Goal: Communication & Community: Share content

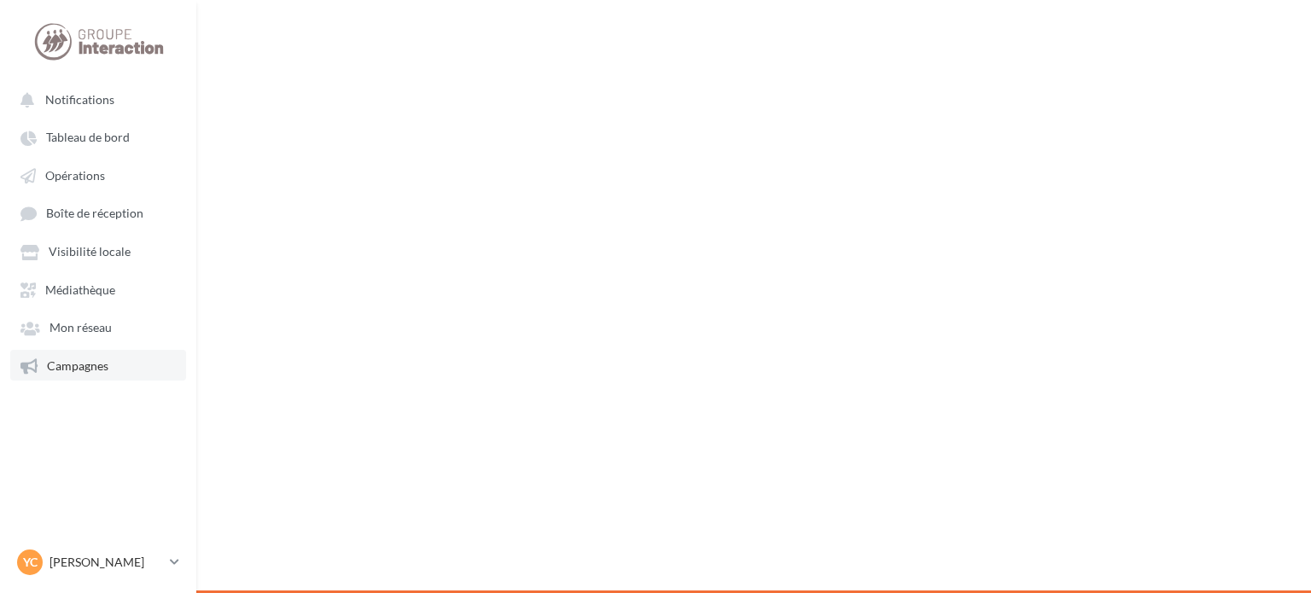
drag, startPoint x: 0, startPoint y: 0, endPoint x: 113, endPoint y: 375, distance: 391.4
click at [113, 375] on link "Campagnes" at bounding box center [98, 365] width 176 height 31
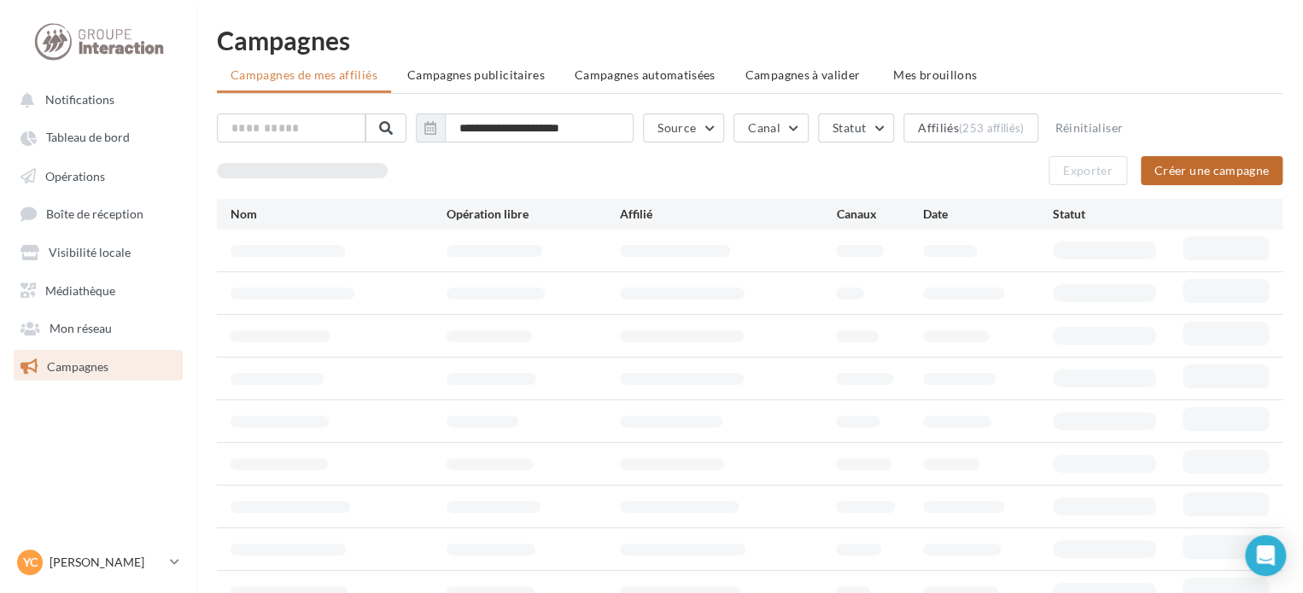
click at [1165, 173] on button "Créer une campagne" at bounding box center [1212, 170] width 142 height 29
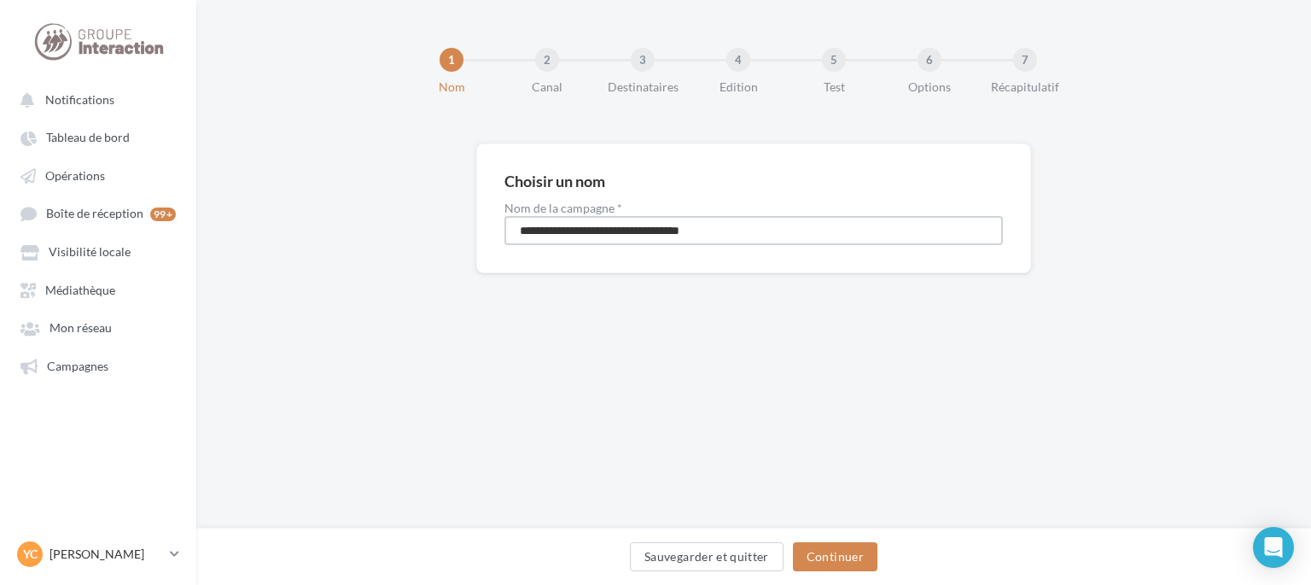
drag, startPoint x: 755, startPoint y: 231, endPoint x: 342, endPoint y: 228, distance: 413.2
click at [342, 228] on div "**********" at bounding box center [753, 235] width 1115 height 184
click at [627, 231] on input "**********" at bounding box center [754, 230] width 499 height 29
type input "**********"
click at [847, 552] on button "Continuer" at bounding box center [835, 556] width 85 height 29
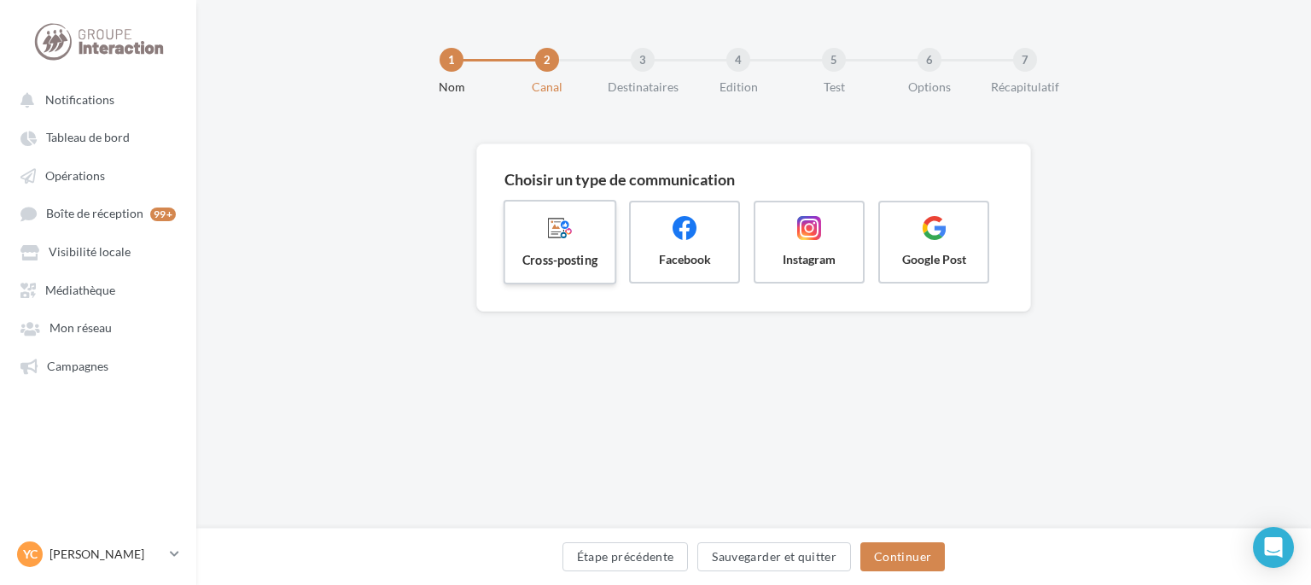
click at [587, 267] on span "Cross-posting" at bounding box center [560, 259] width 82 height 17
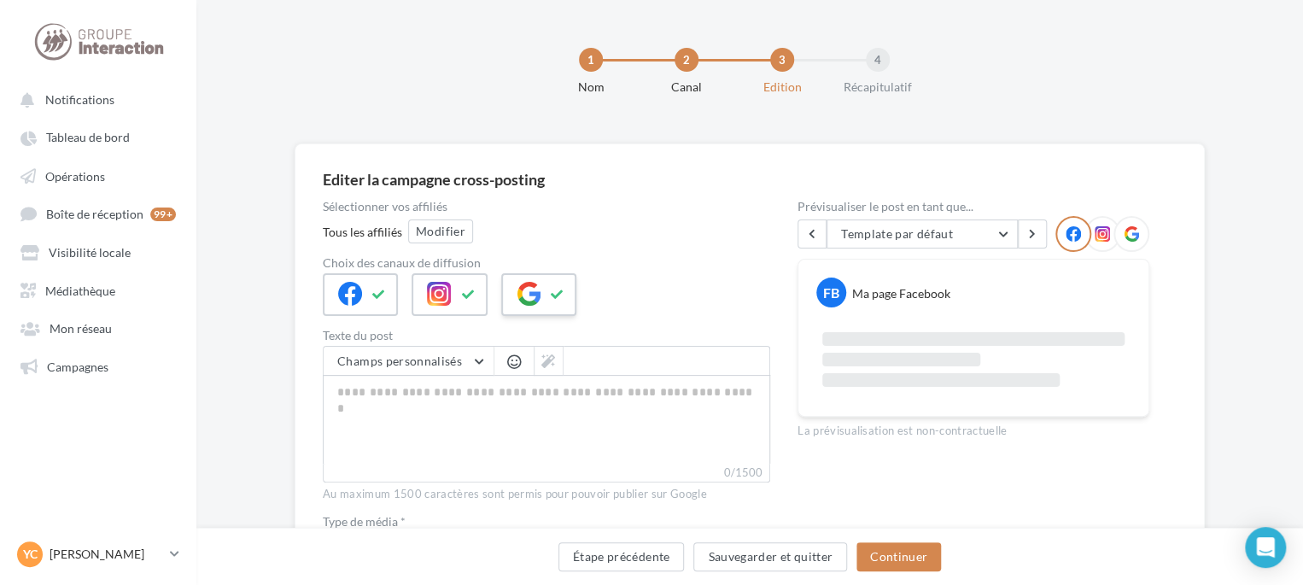
click at [534, 301] on icon at bounding box center [529, 294] width 24 height 24
click at [466, 242] on button "Modifier" at bounding box center [440, 231] width 65 height 24
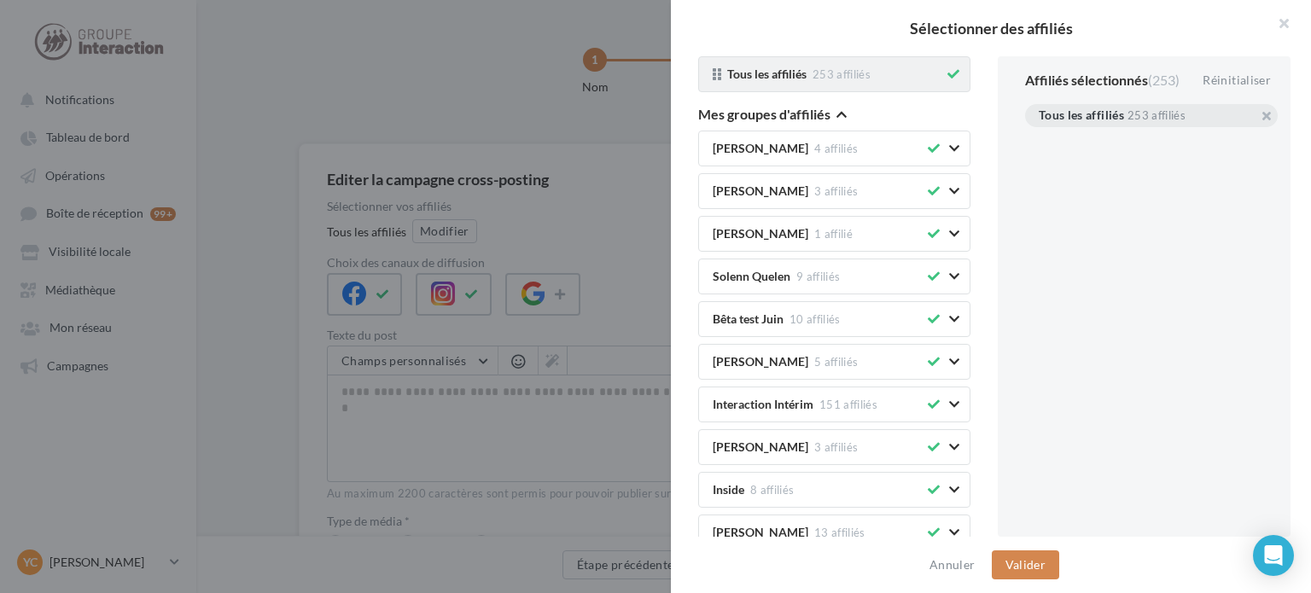
click at [948, 73] on icon at bounding box center [954, 74] width 12 height 12
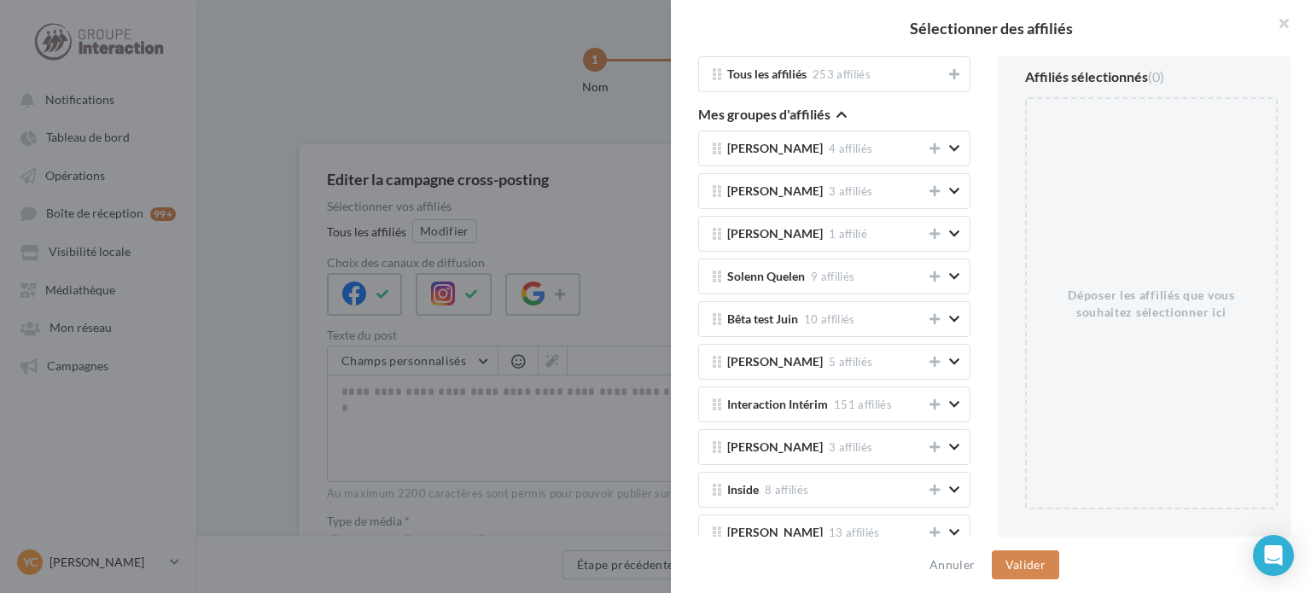
click at [844, 117] on icon "button" at bounding box center [842, 114] width 10 height 12
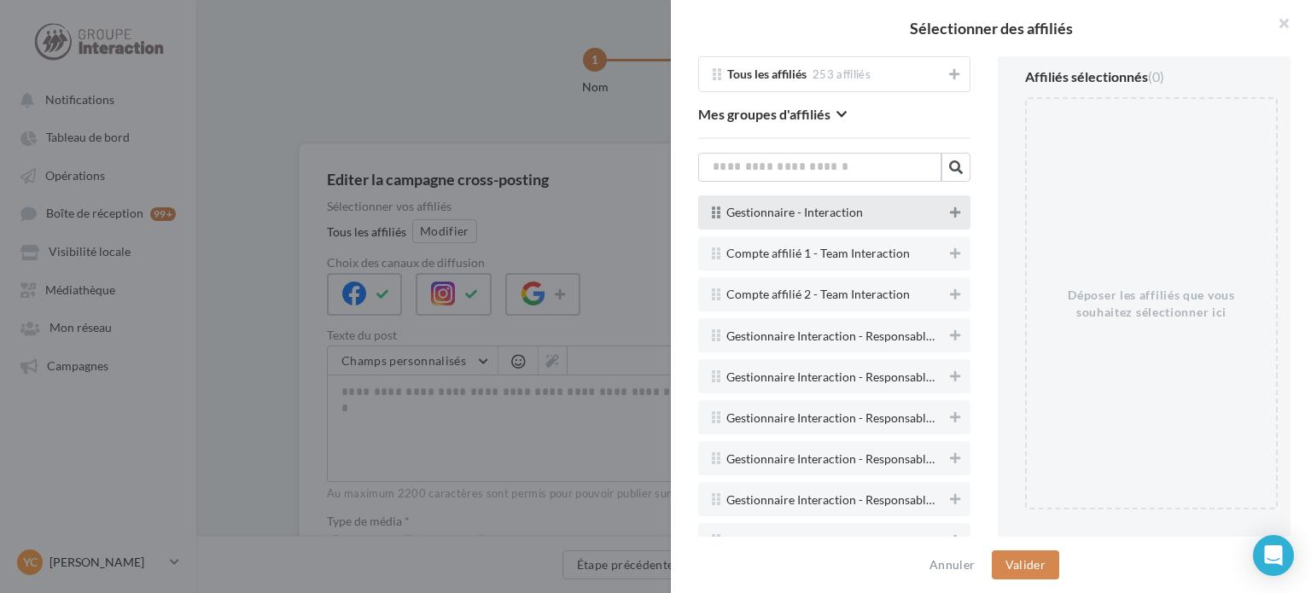
click at [950, 214] on icon at bounding box center [955, 213] width 10 height 12
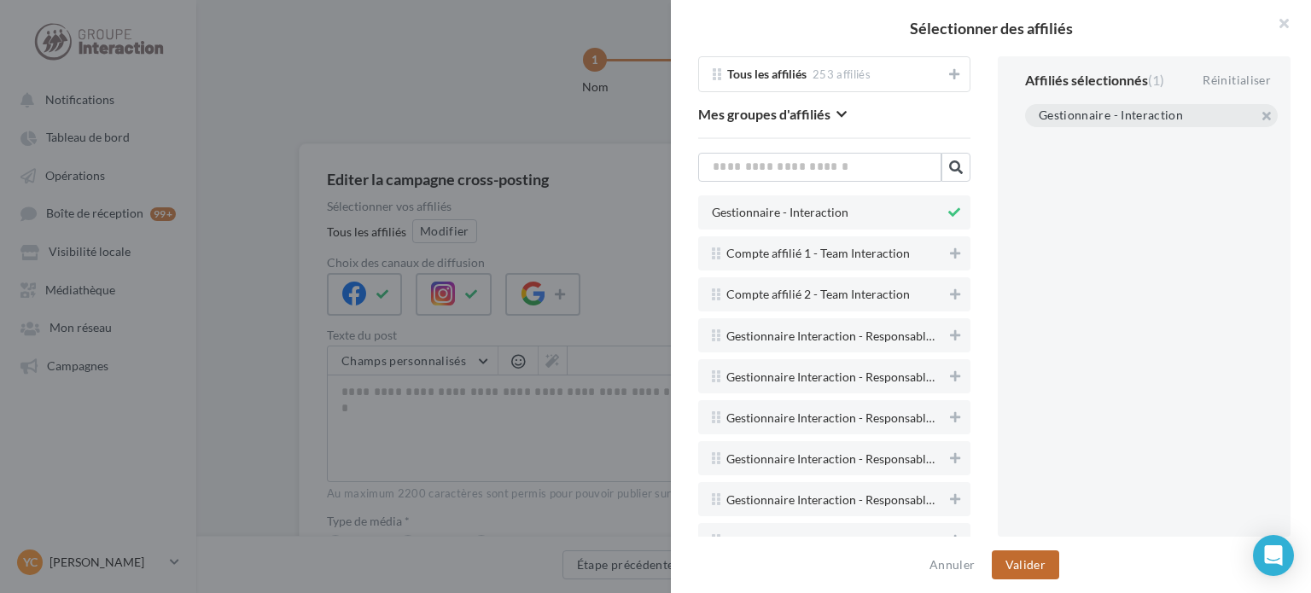
drag, startPoint x: 1047, startPoint y: 580, endPoint x: 1046, endPoint y: 567, distance: 12.8
click at [1048, 580] on div "Annuler Valider" at bounding box center [991, 565] width 640 height 56
click at [1042, 560] on button "Valider" at bounding box center [1025, 565] width 67 height 29
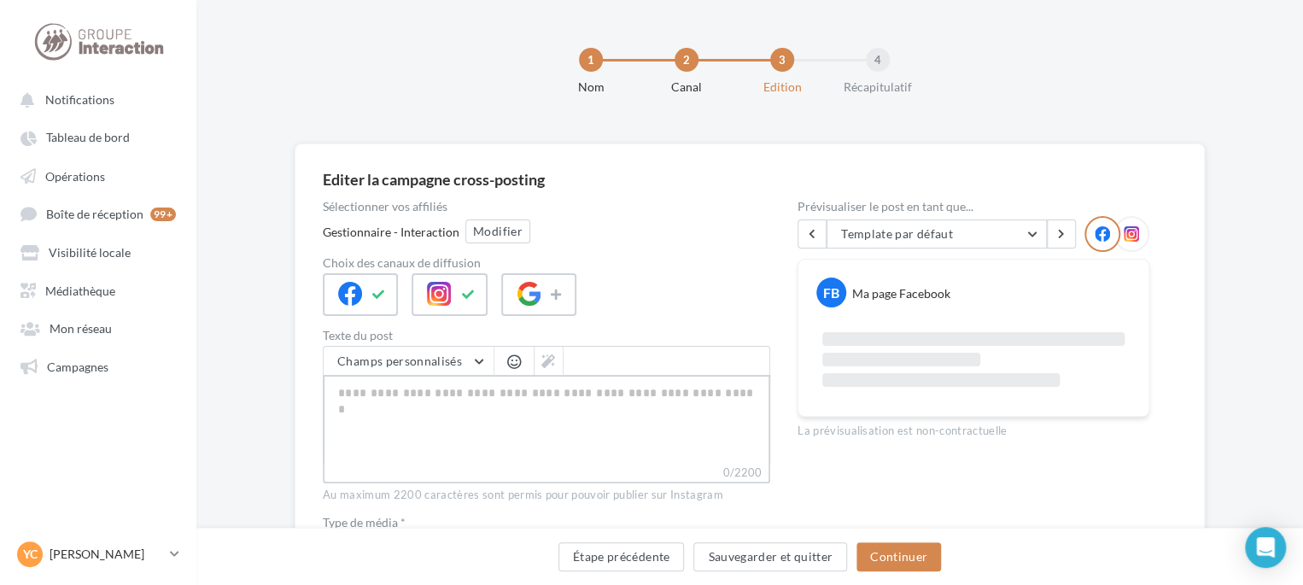
click at [594, 440] on textarea "0/2200" at bounding box center [546, 419] width 447 height 89
paste textarea "**********"
type textarea "**********"
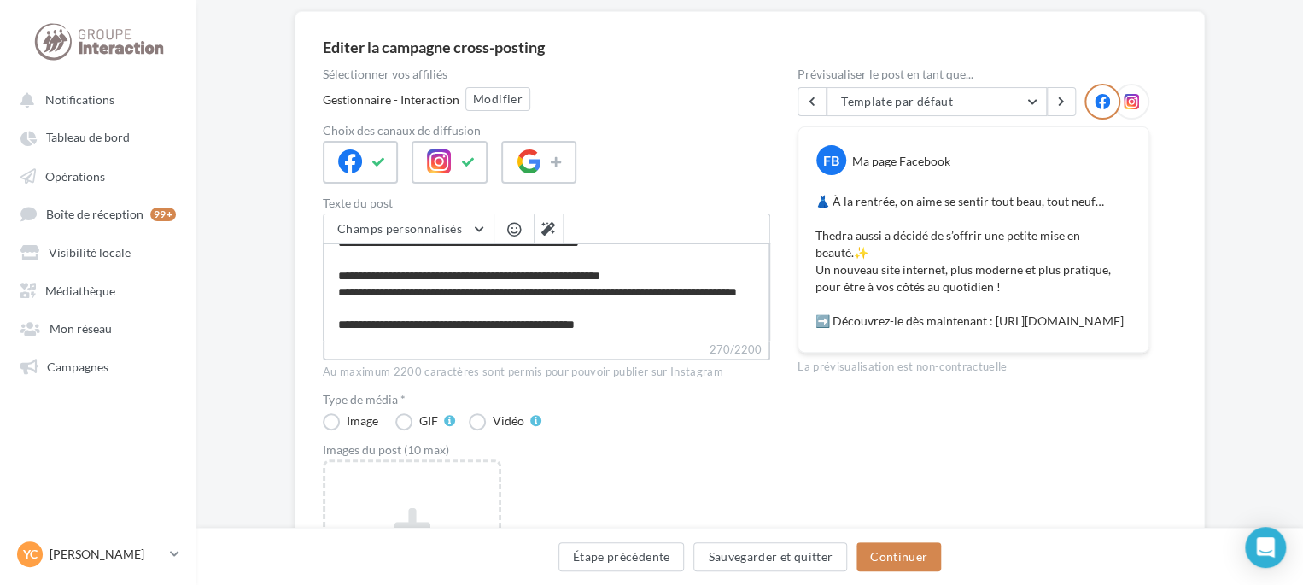
scroll to position [171, 0]
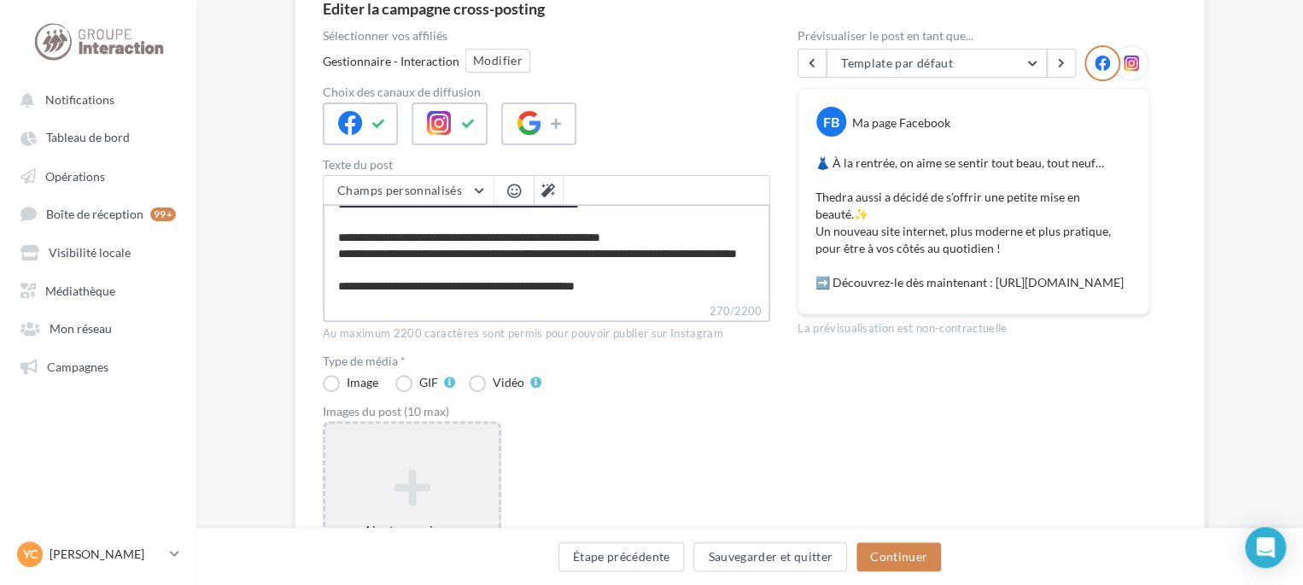
type textarea "**********"
click at [479, 459] on div "Ajouter une image Format: jpg Taille min: 150x150 (LxH) Taille max: 1920x1350 (…" at bounding box center [411, 530] width 173 height 143
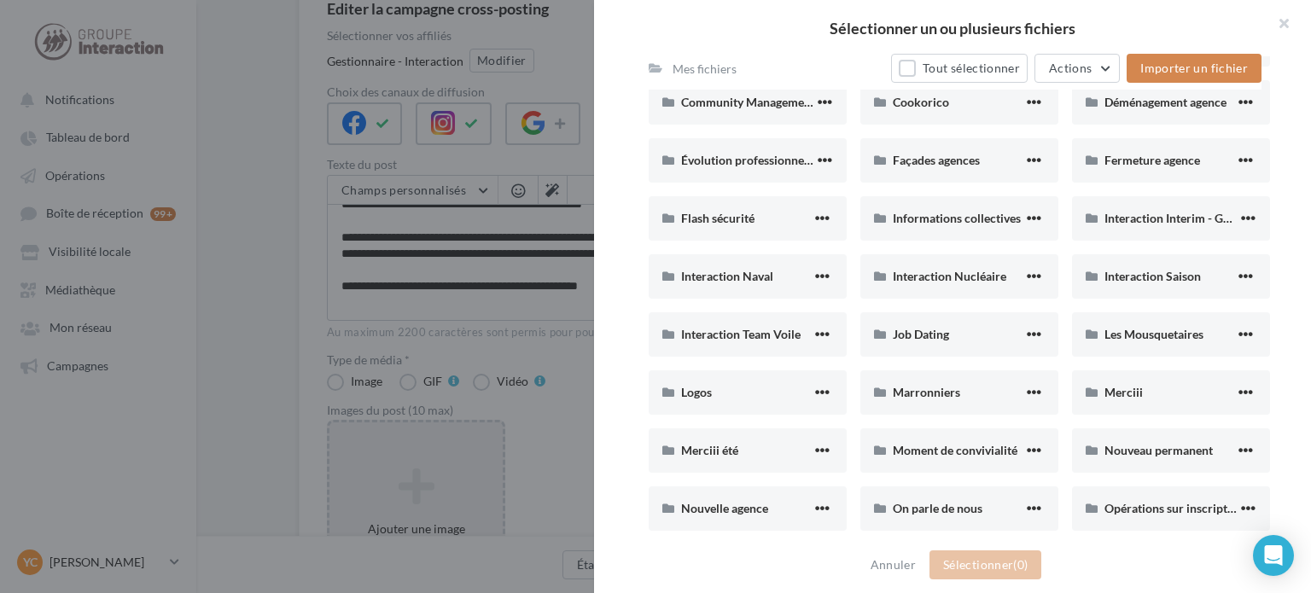
scroll to position [598, 0]
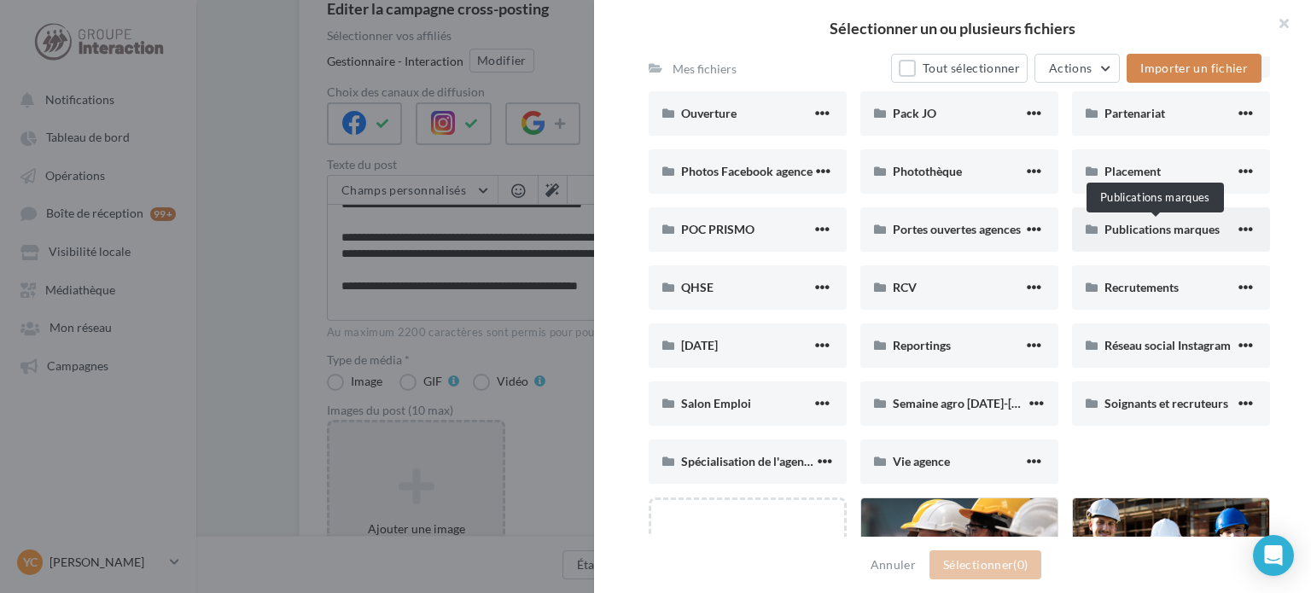
click at [1159, 225] on span "Publications marques" at bounding box center [1162, 229] width 115 height 15
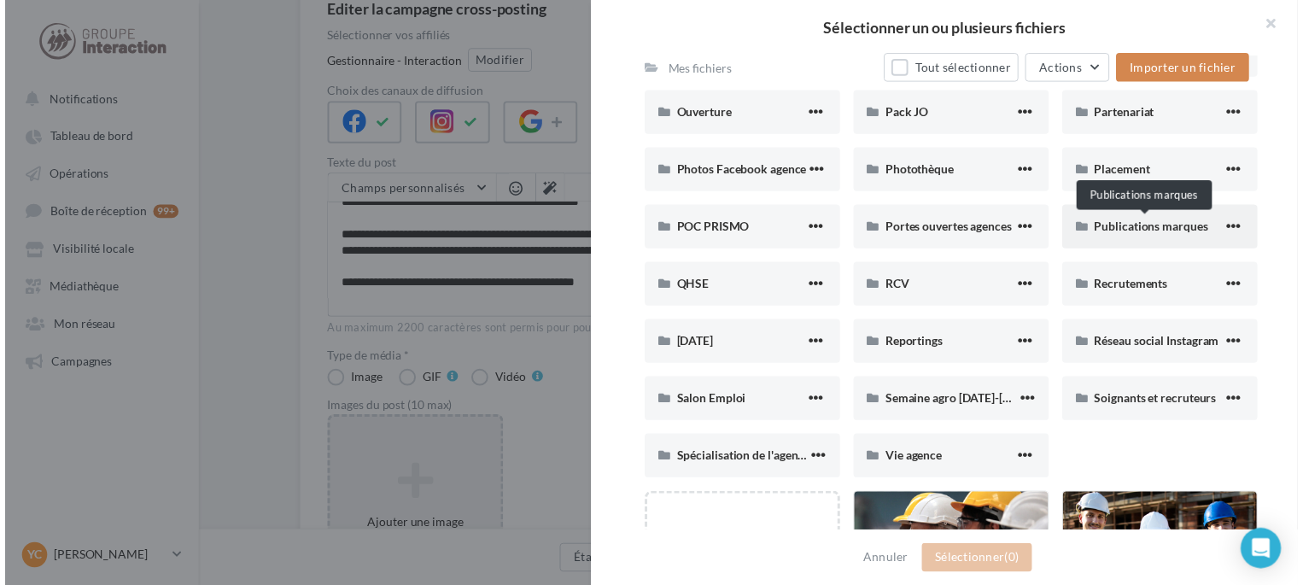
scroll to position [45, 0]
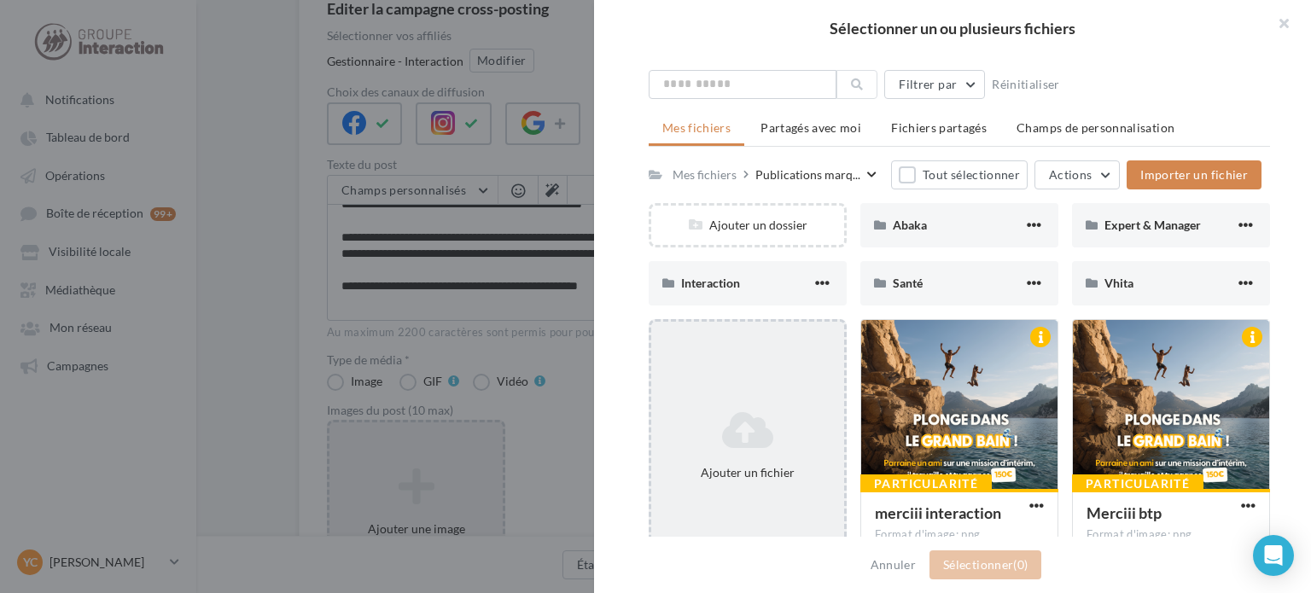
click at [779, 416] on icon at bounding box center [747, 430] width 179 height 41
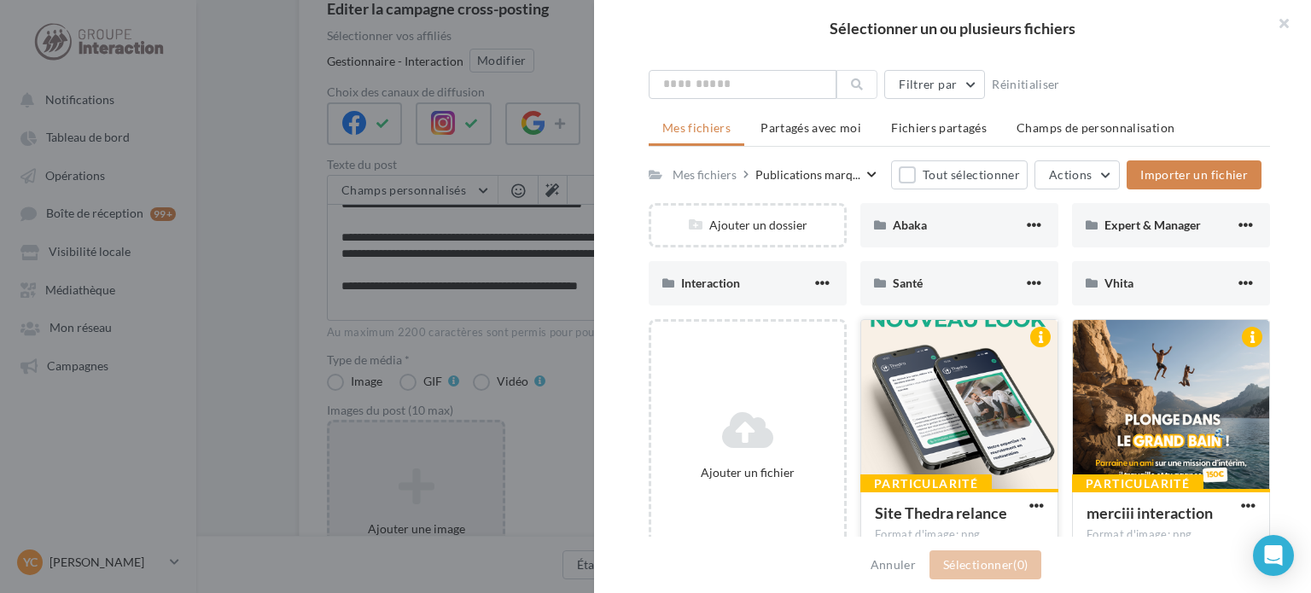
click at [906, 353] on div at bounding box center [959, 405] width 196 height 171
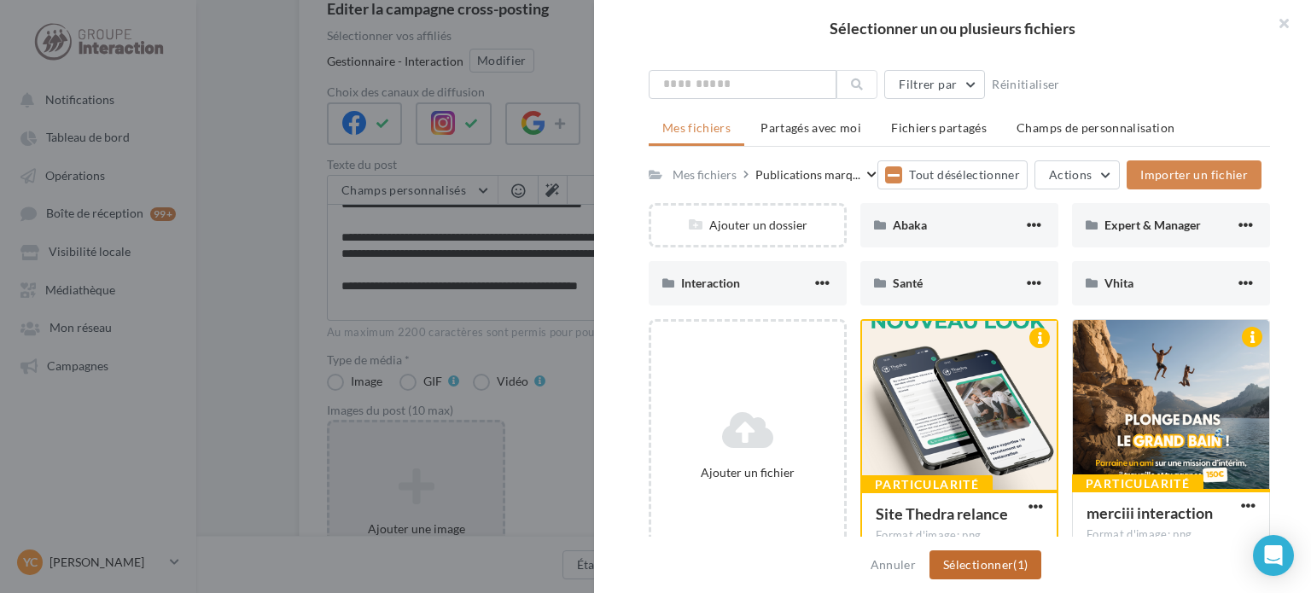
click at [987, 559] on button "Sélectionner (1)" at bounding box center [986, 565] width 112 height 29
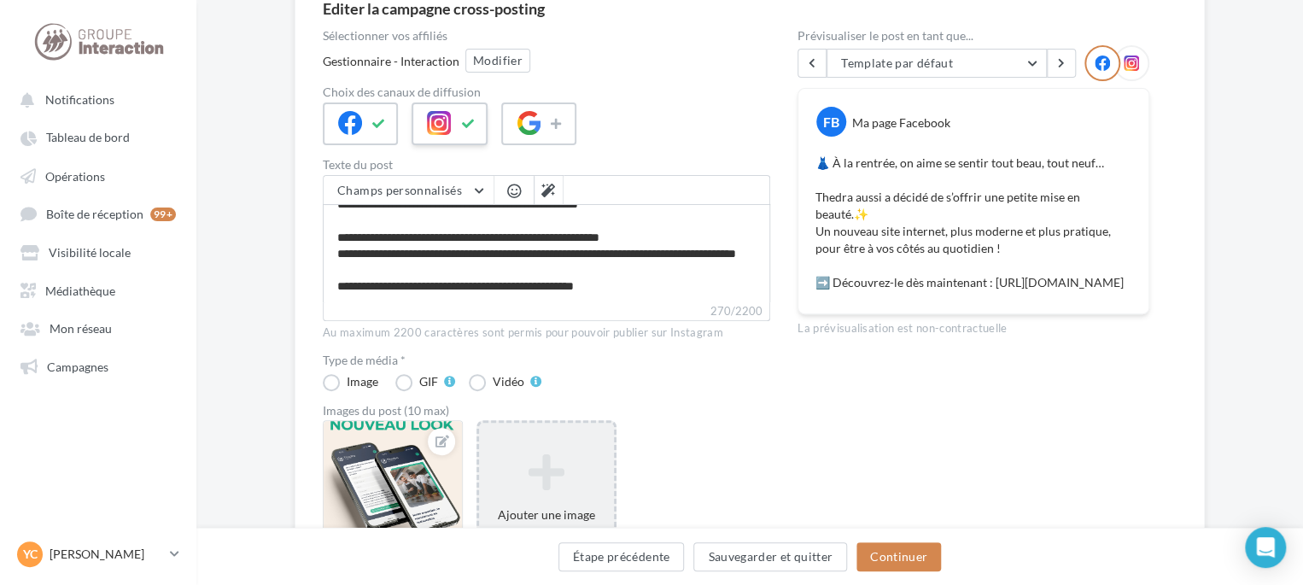
click at [444, 140] on div at bounding box center [449, 123] width 75 height 43
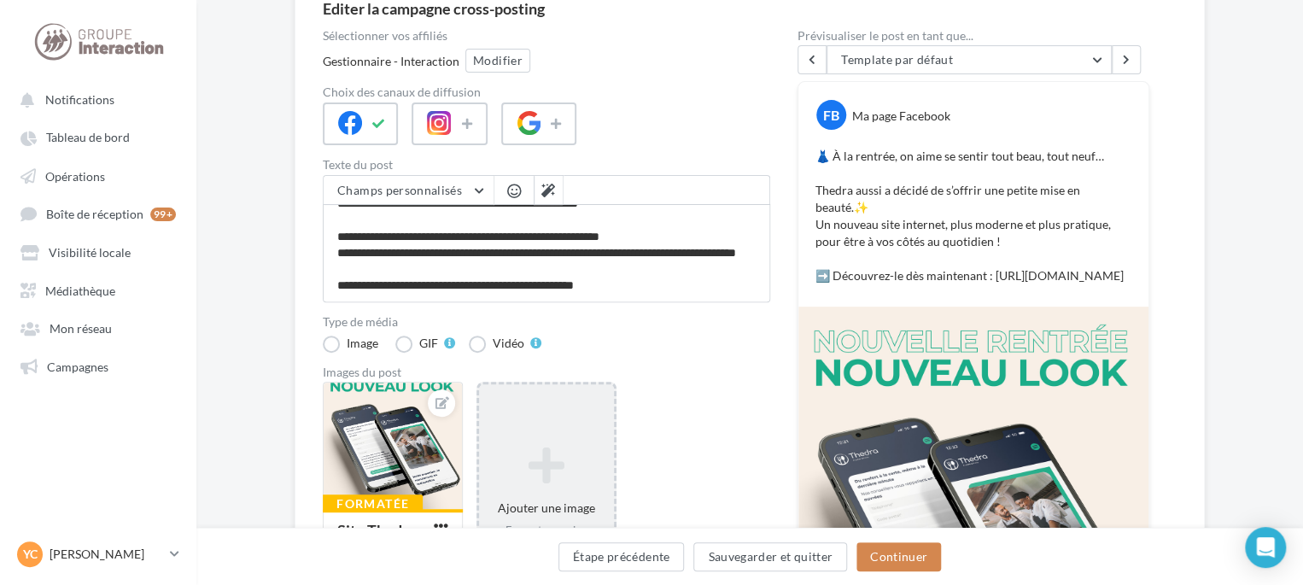
scroll to position [31, 0]
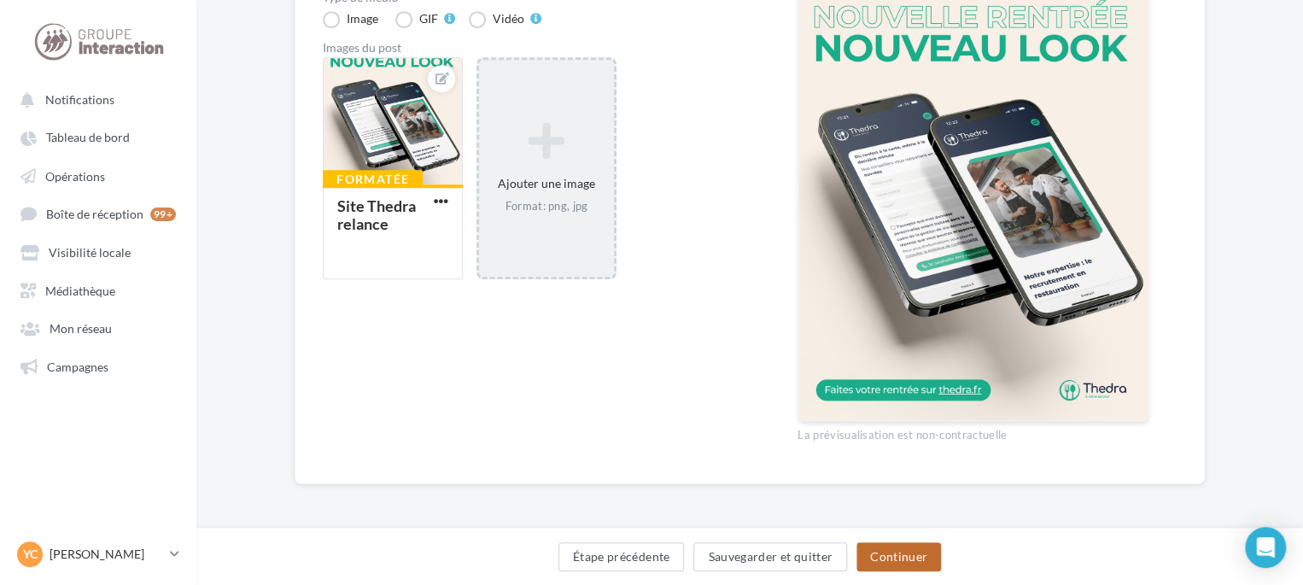
click at [887, 547] on button "Continuer" at bounding box center [898, 556] width 85 height 29
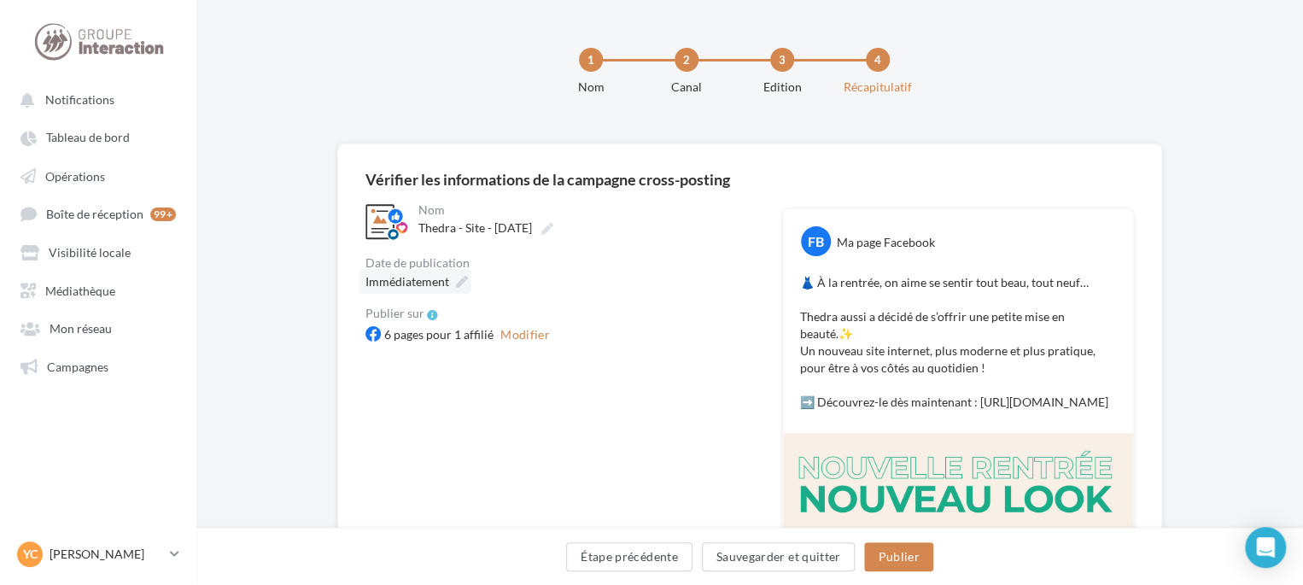
click at [421, 289] on span "Immédiatement" at bounding box center [407, 281] width 84 height 15
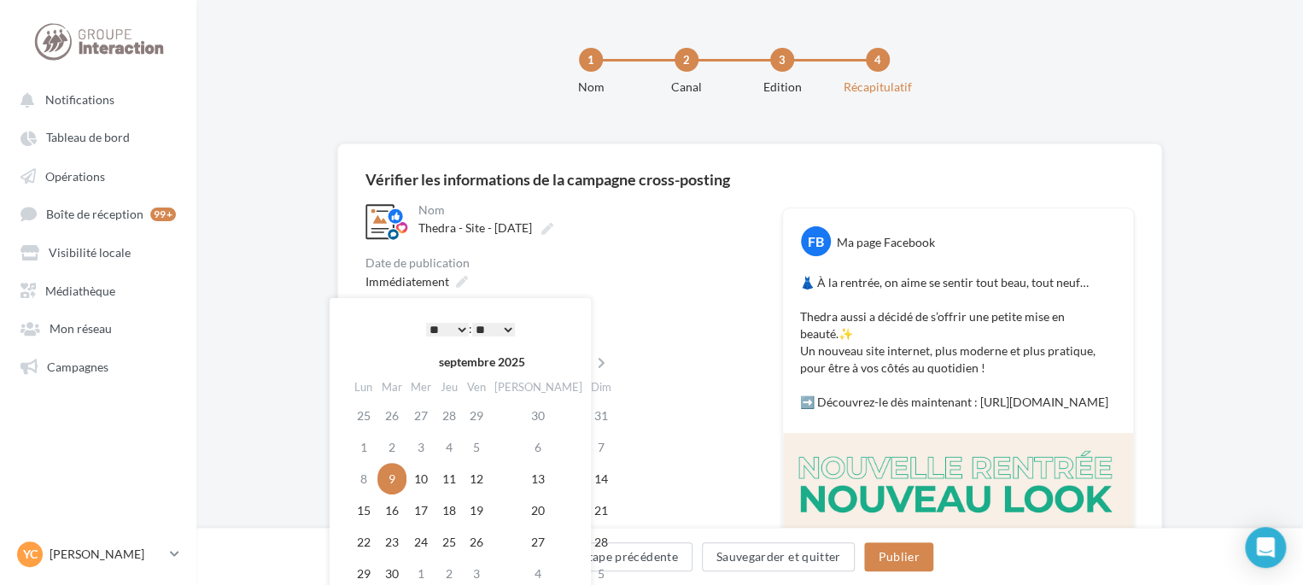
click at [502, 327] on select "** ** ** ** ** **" at bounding box center [493, 330] width 43 height 14
click at [622, 285] on div "Immédiatement" at bounding box center [559, 281] width 389 height 25
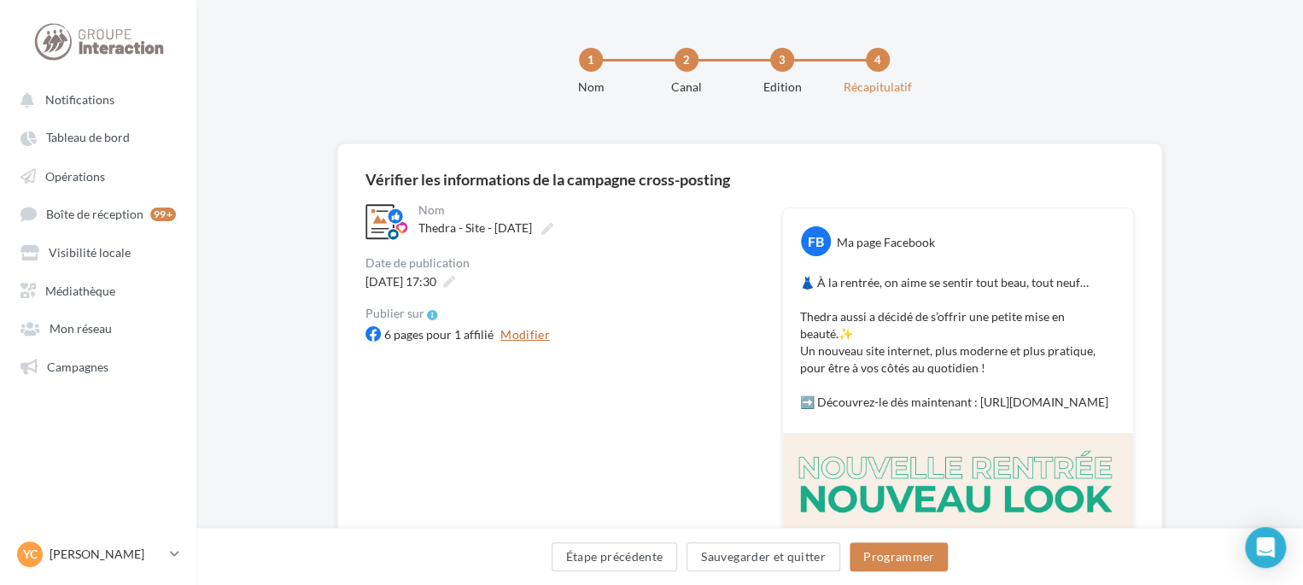
click at [529, 335] on button "Modifier" at bounding box center [524, 334] width 63 height 20
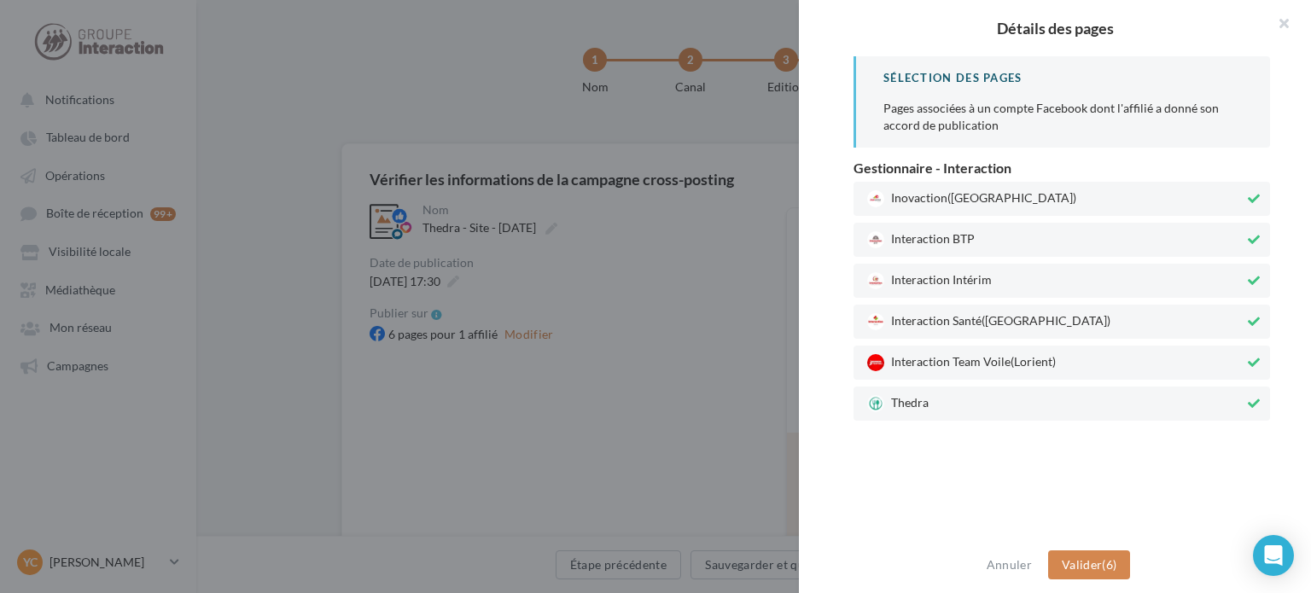
click at [990, 365] on span "Interaction Team Voile (Lorient)" at bounding box center [1055, 362] width 377 height 17
click at [986, 320] on span "(Paris)" at bounding box center [1046, 319] width 129 height 15
click at [1001, 275] on span "Interaction Intérim" at bounding box center [1055, 280] width 377 height 17
click at [1021, 225] on div "Interaction BTP" at bounding box center [1062, 240] width 417 height 34
click at [1041, 198] on span "Inovaction (Rennes)" at bounding box center [1055, 198] width 377 height 17
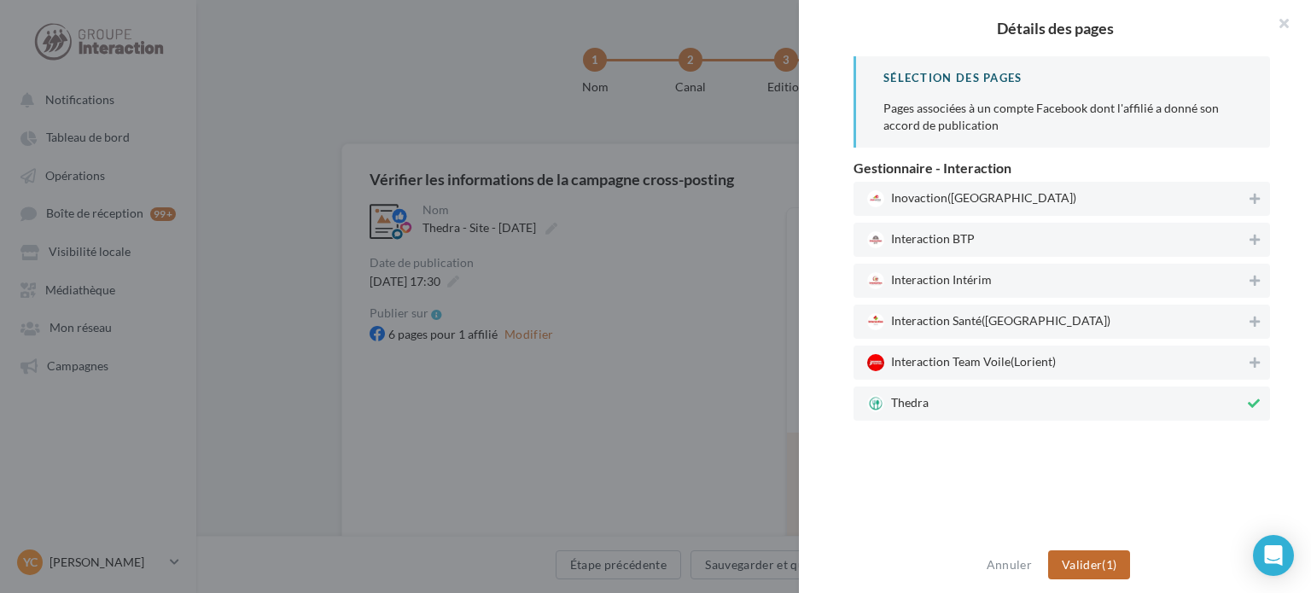
click at [1108, 558] on button "Valider (1)" at bounding box center [1089, 565] width 83 height 29
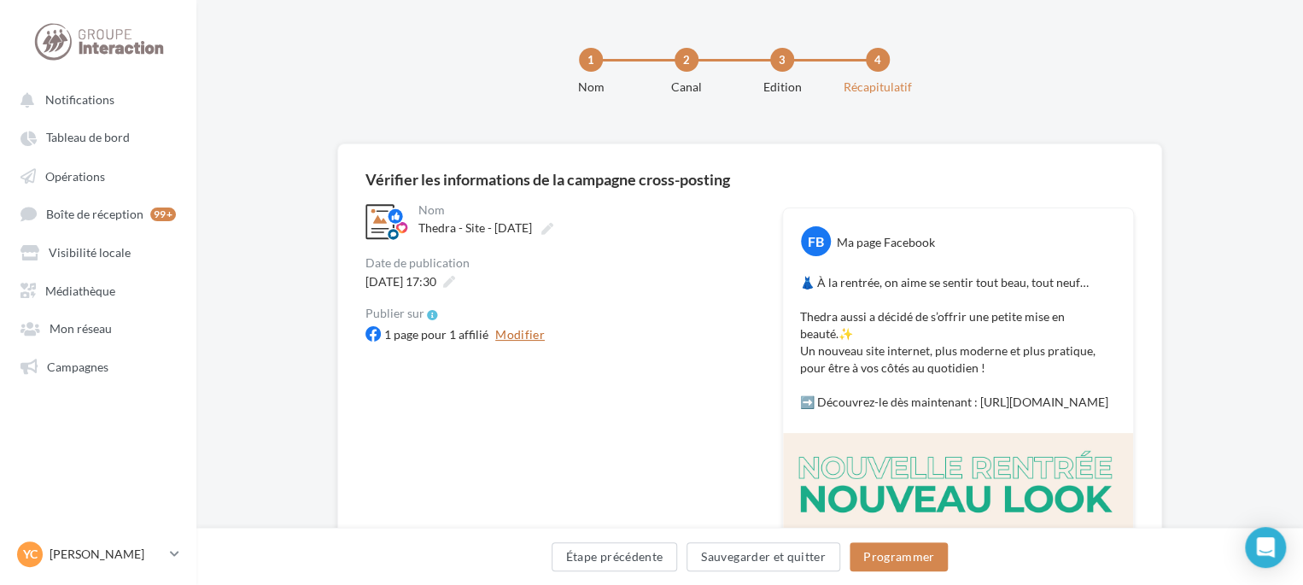
click at [532, 344] on button "Modifier" at bounding box center [519, 334] width 63 height 20
click at [910, 555] on button "Programmer" at bounding box center [899, 556] width 99 height 29
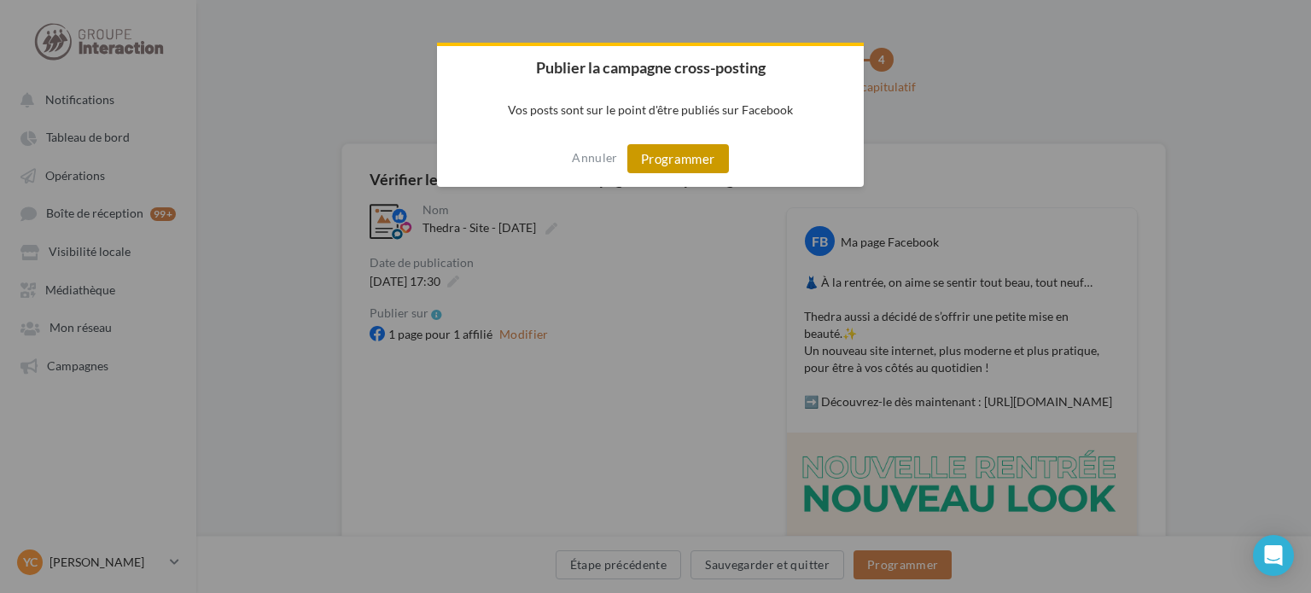
click at [703, 164] on button "Programmer" at bounding box center [679, 158] width 102 height 29
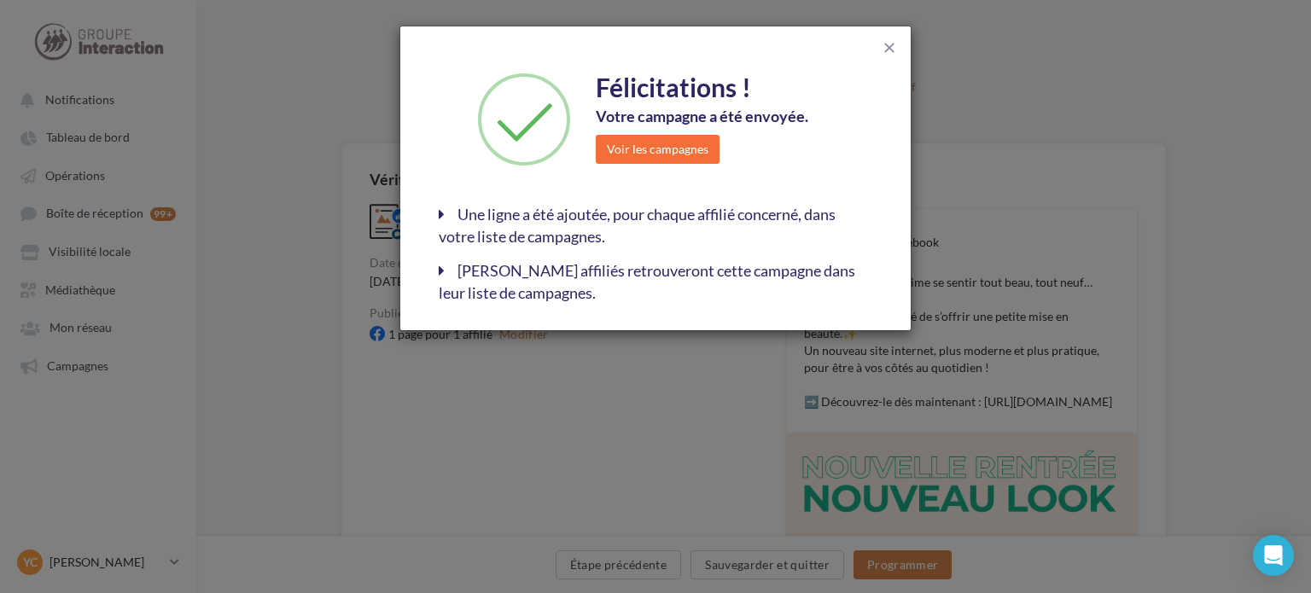
click at [645, 164] on div "Félicitations ! Votre campagne a été envoyée. Voir les campagnes" at bounding box center [656, 122] width 434 height 114
click at [642, 136] on button "Voir les campagnes" at bounding box center [658, 149] width 124 height 29
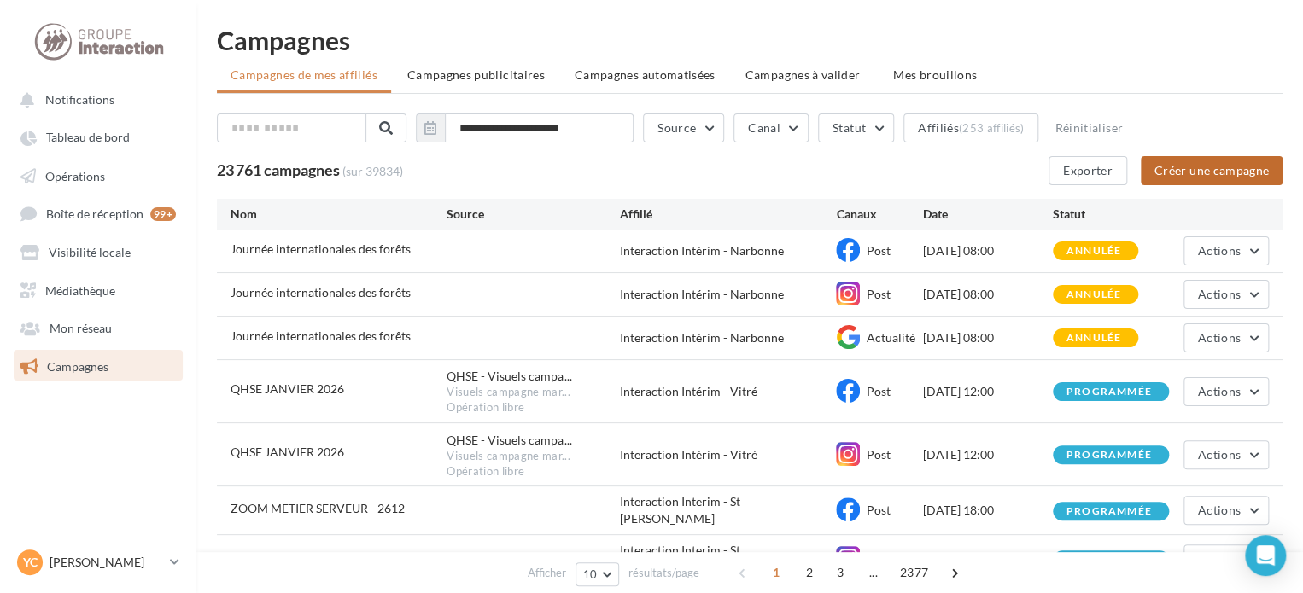
click at [1175, 167] on button "Créer une campagne" at bounding box center [1212, 170] width 142 height 29
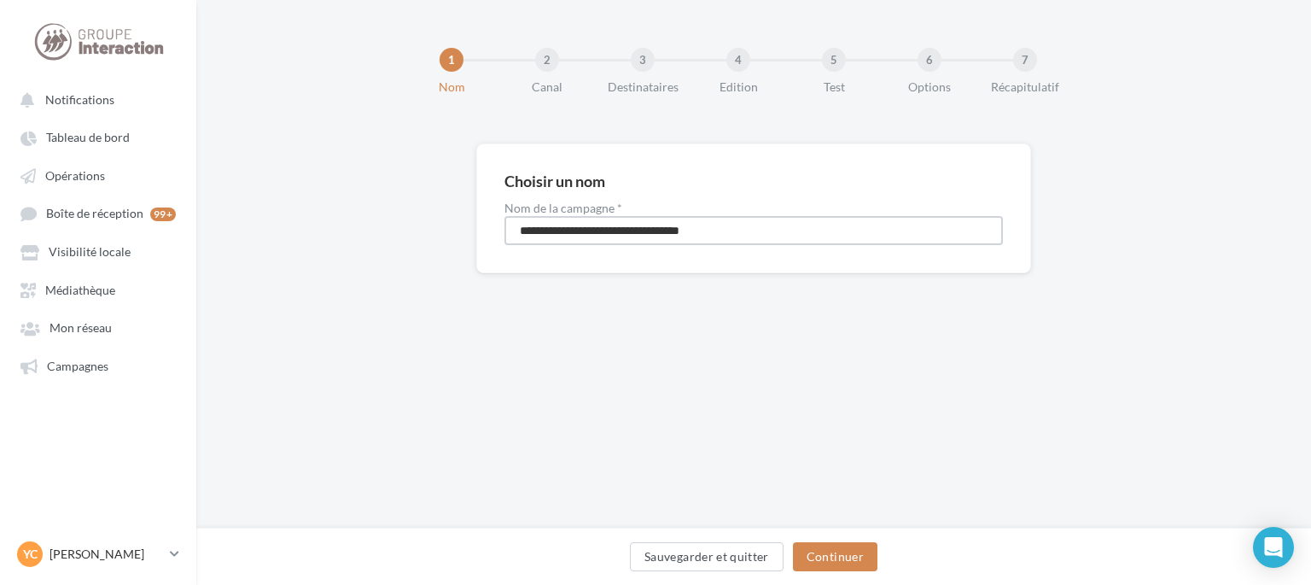
drag, startPoint x: 767, startPoint y: 231, endPoint x: 369, endPoint y: 214, distance: 398.2
click at [369, 214] on div "**********" at bounding box center [753, 235] width 1115 height 184
type input "**********"
click at [852, 556] on button "Continuer" at bounding box center [835, 556] width 85 height 29
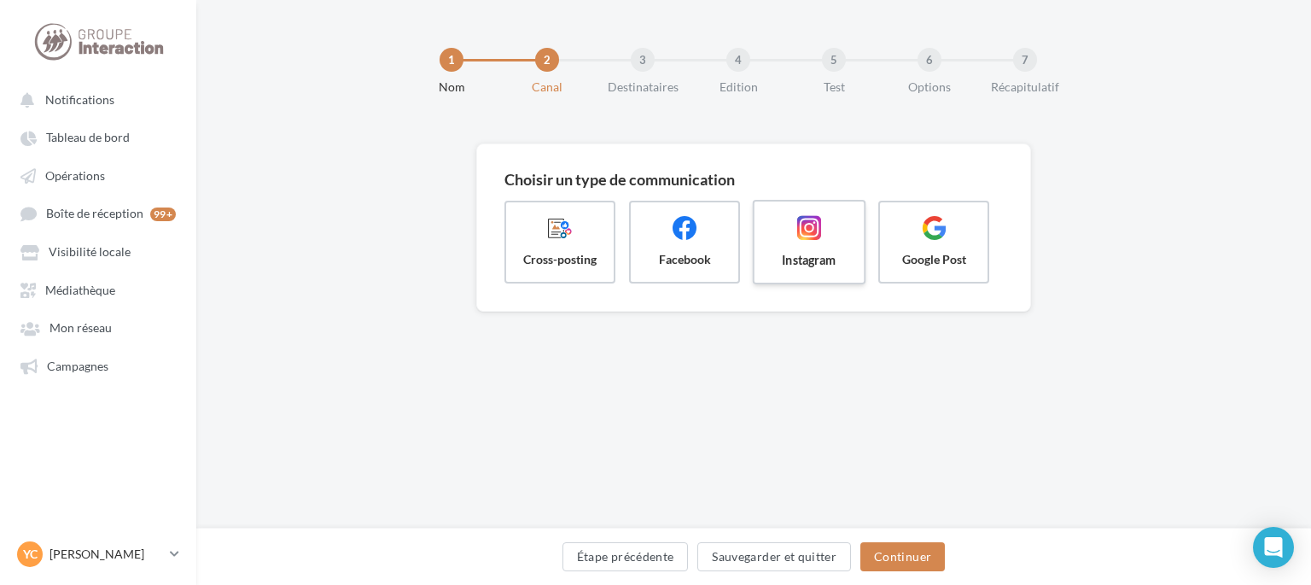
click at [780, 228] on span at bounding box center [809, 229] width 82 height 29
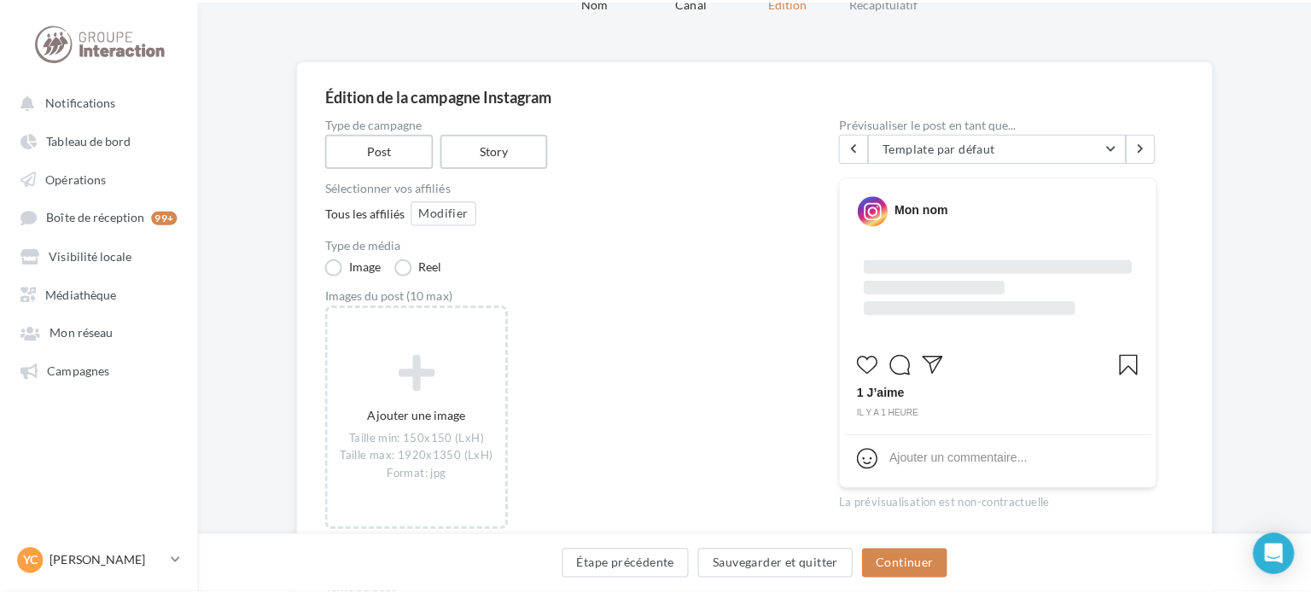
scroll to position [171, 0]
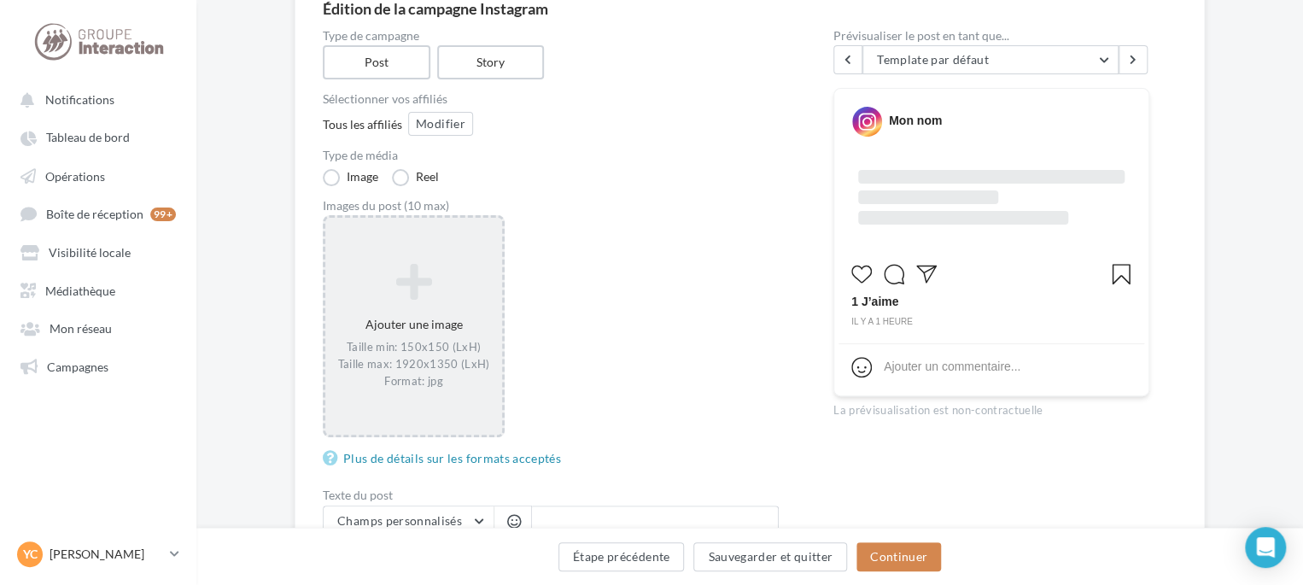
click at [429, 301] on icon at bounding box center [413, 281] width 163 height 41
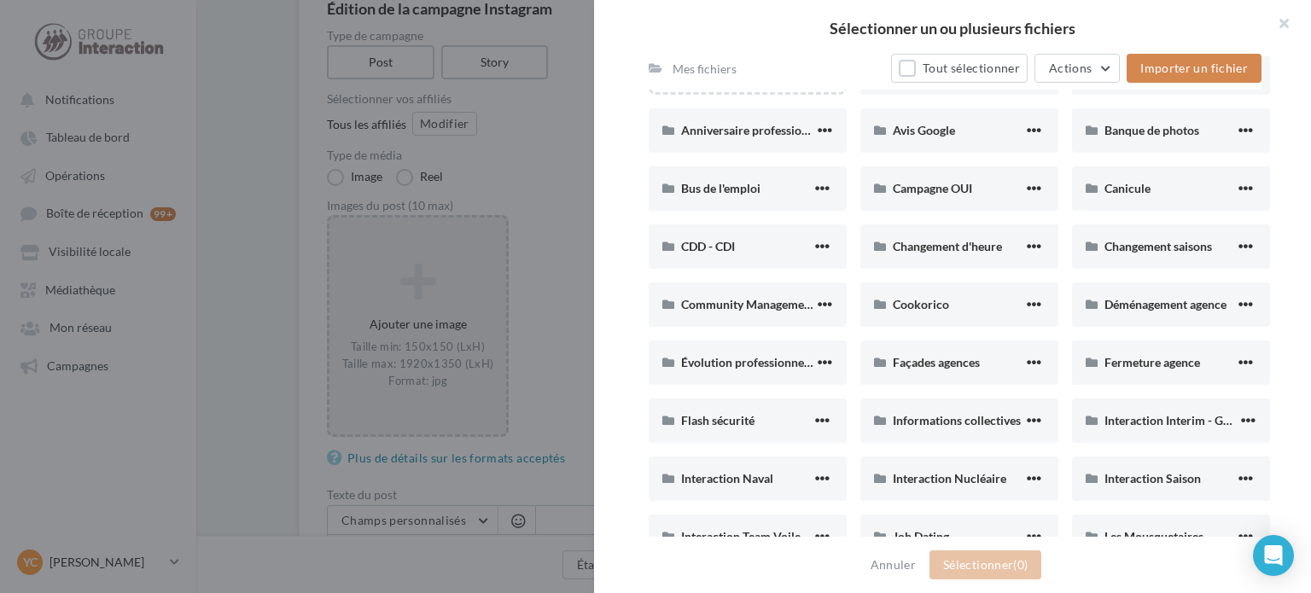
scroll to position [342, 0]
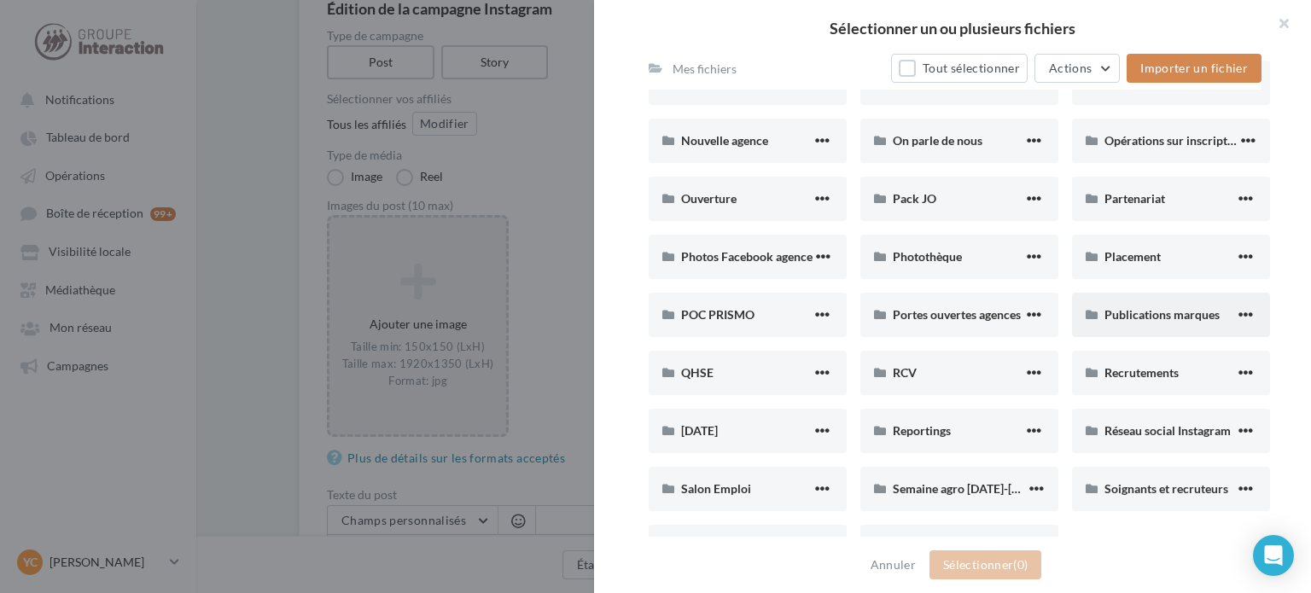
click at [1148, 320] on span "Publications marques" at bounding box center [1162, 314] width 115 height 15
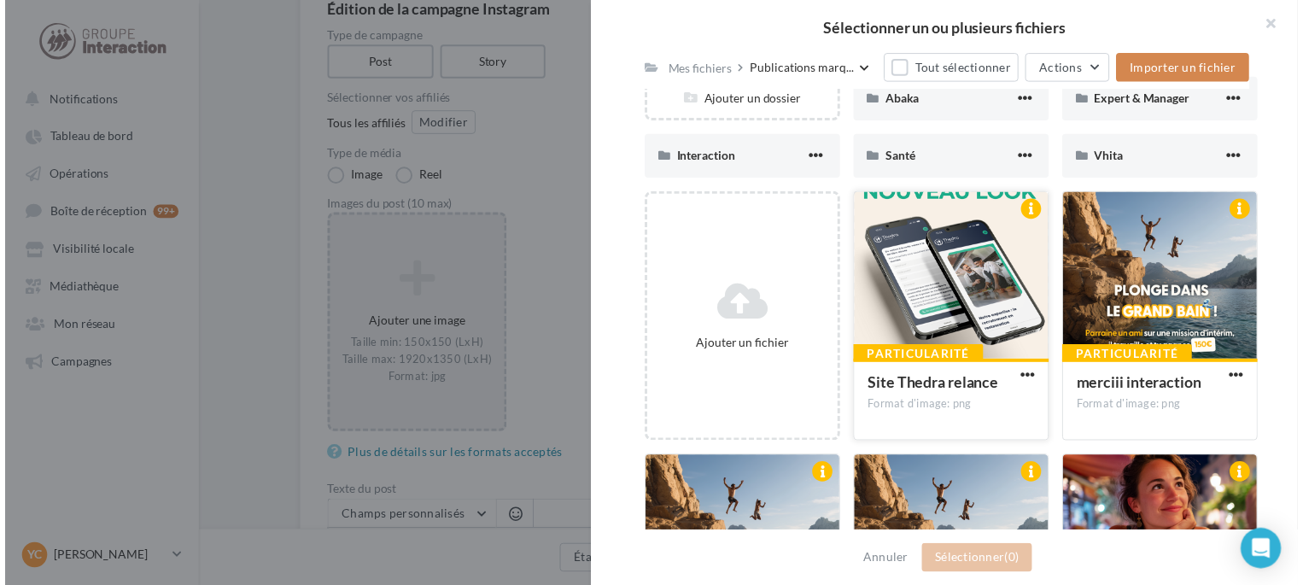
scroll to position [256, 0]
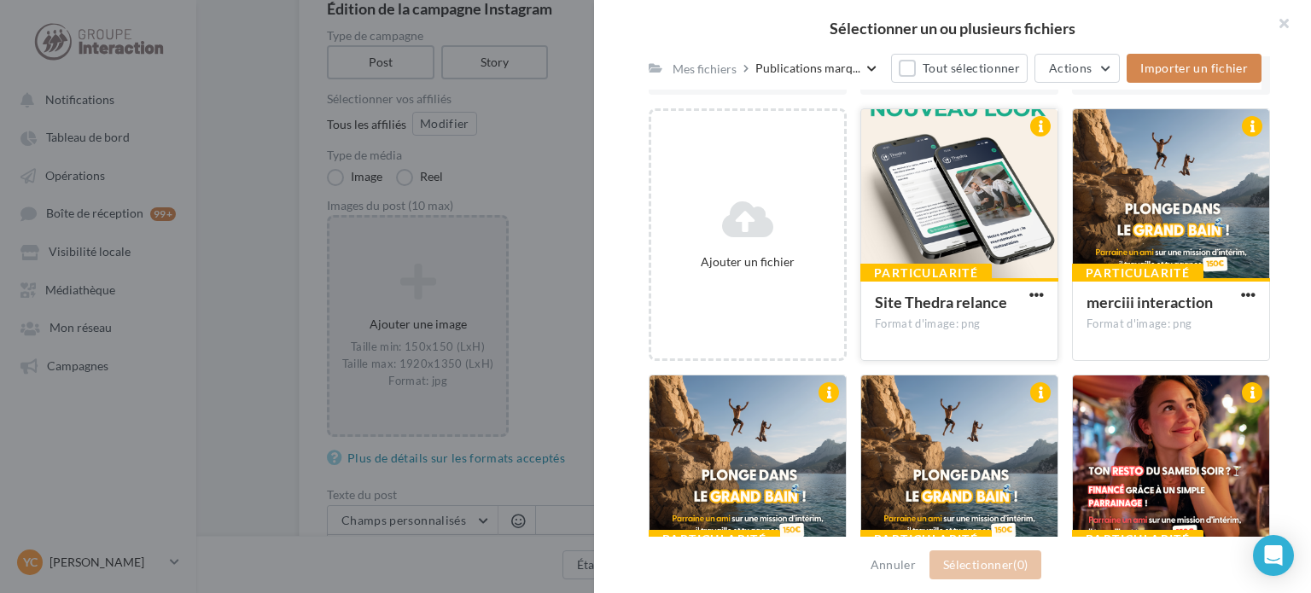
click at [921, 223] on div at bounding box center [959, 194] width 196 height 171
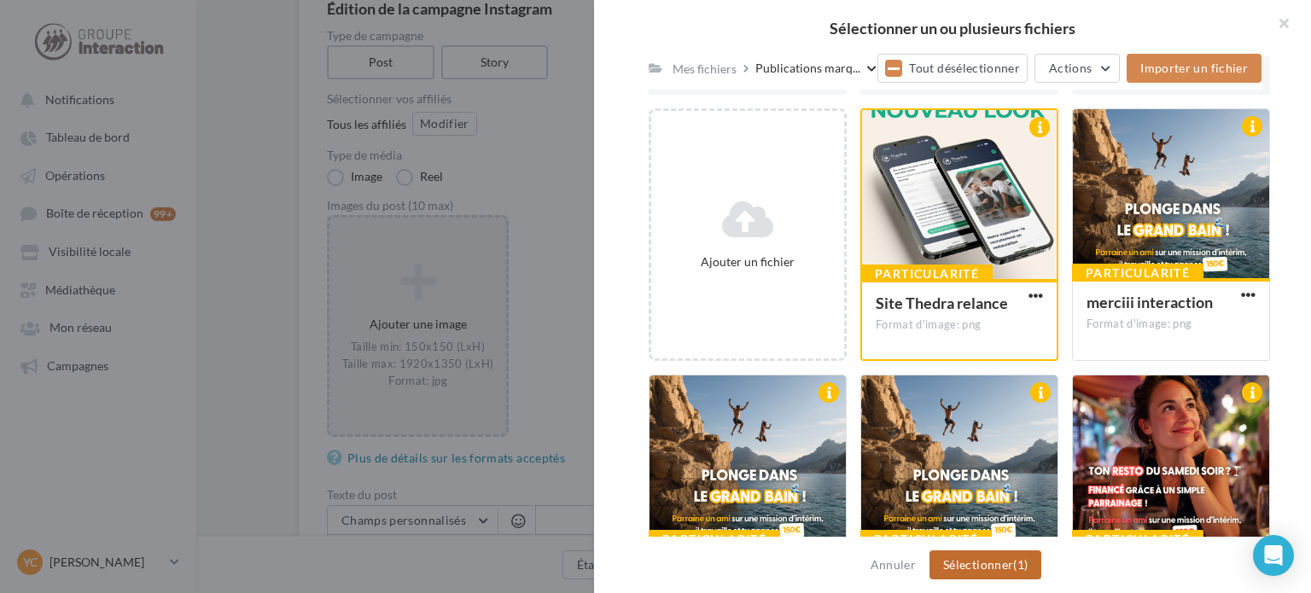
click at [987, 576] on button "Sélectionner (1)" at bounding box center [986, 565] width 112 height 29
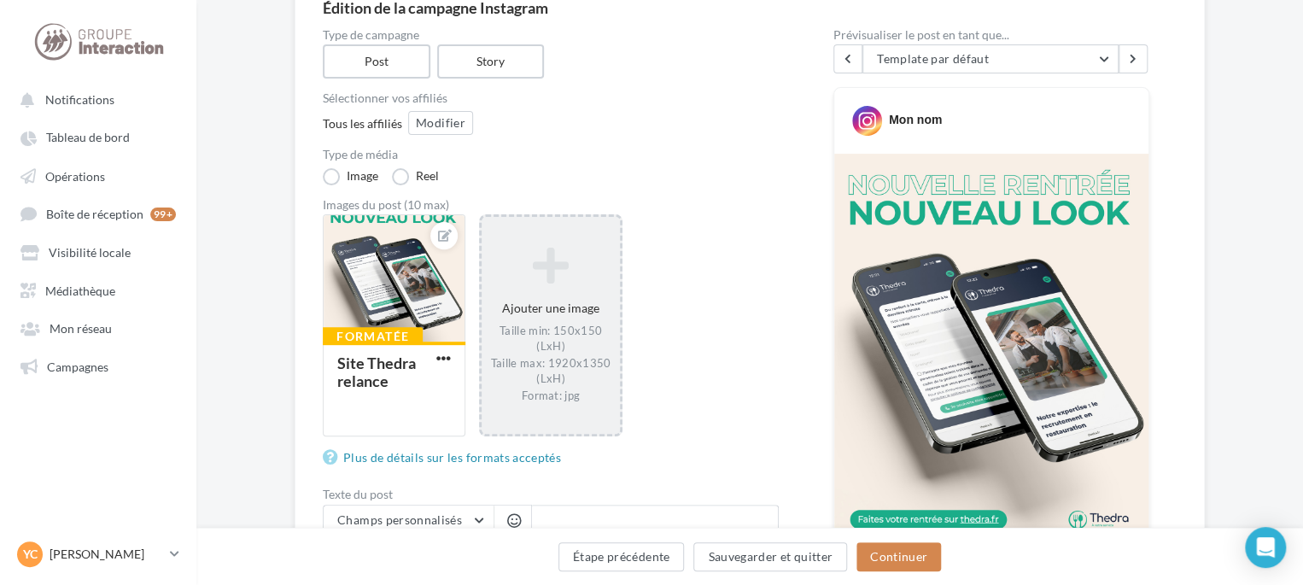
scroll to position [427, 0]
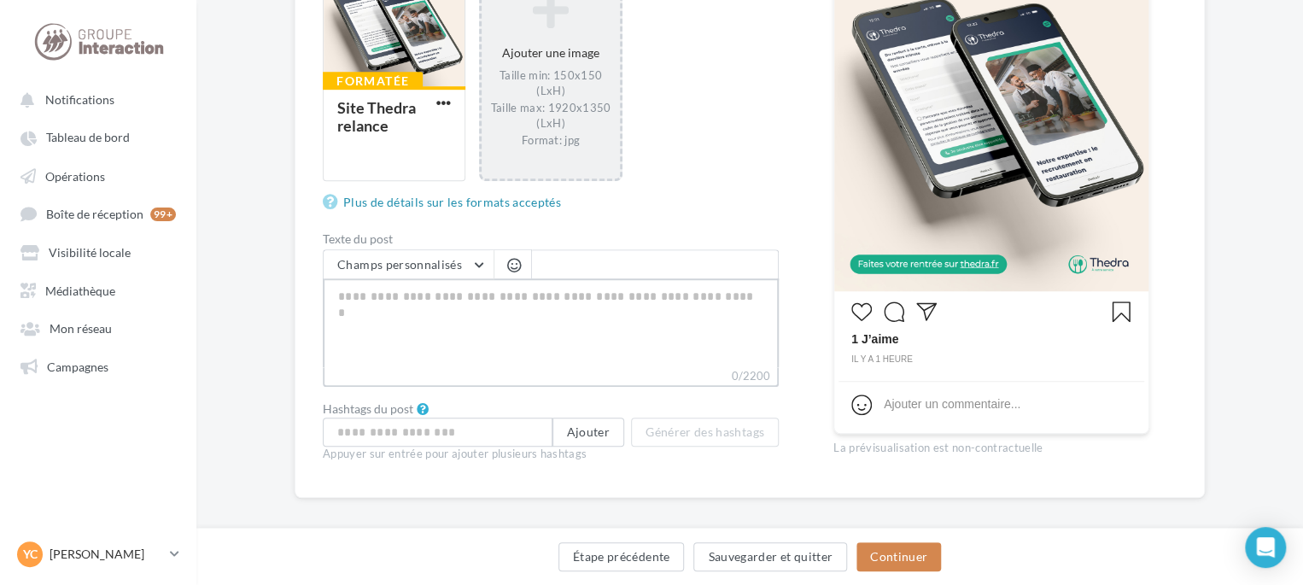
click at [498, 302] on textarea "0/2200" at bounding box center [551, 322] width 456 height 89
paste textarea "**********"
type textarea "**********"
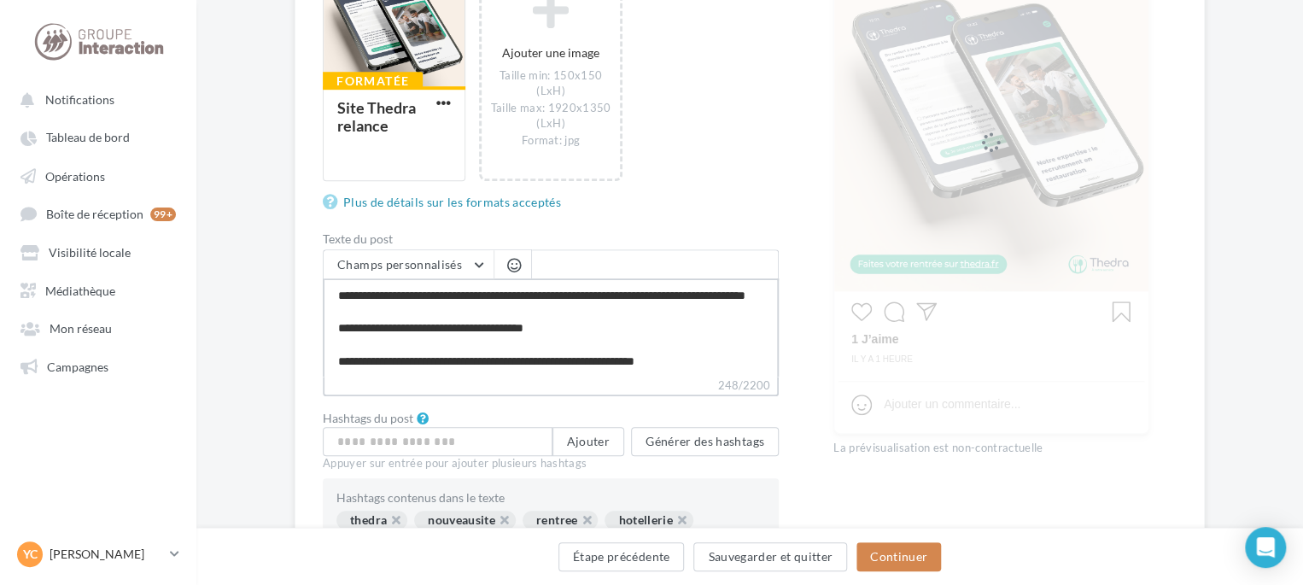
click at [585, 289] on textarea "**********" at bounding box center [551, 327] width 456 height 98
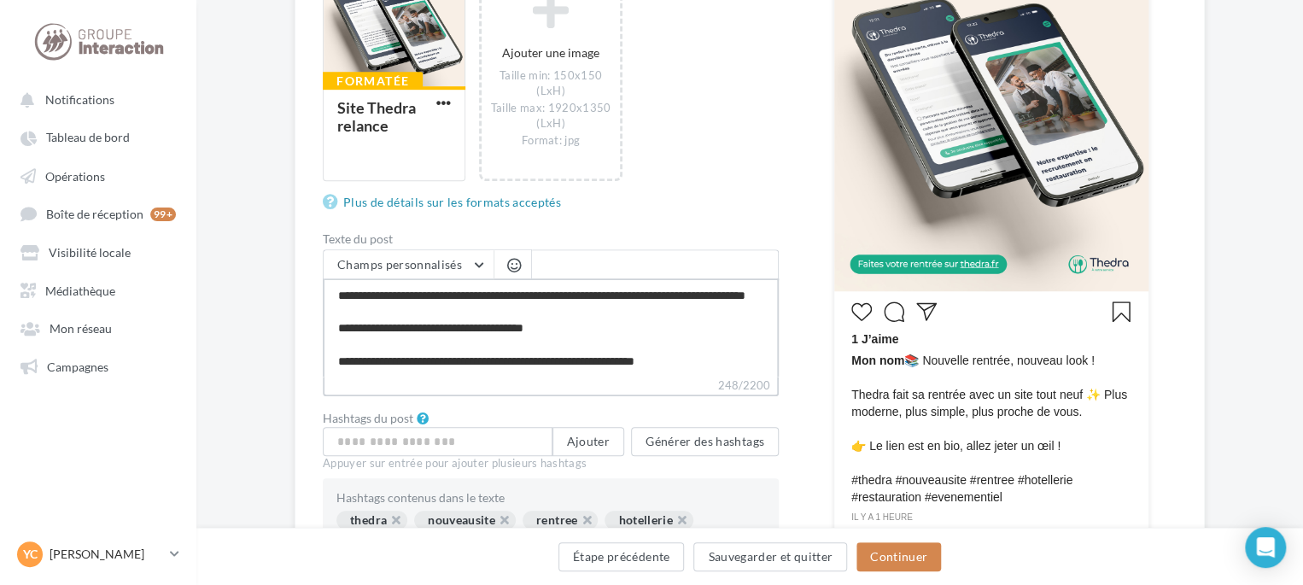
type textarea "**********"
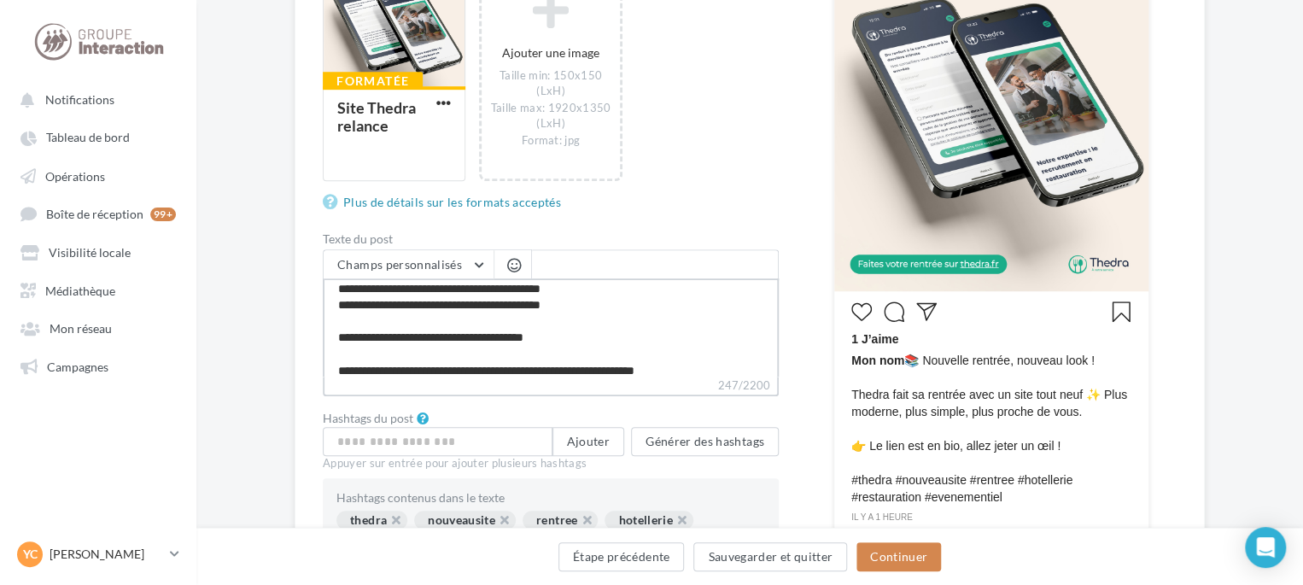
scroll to position [48, 0]
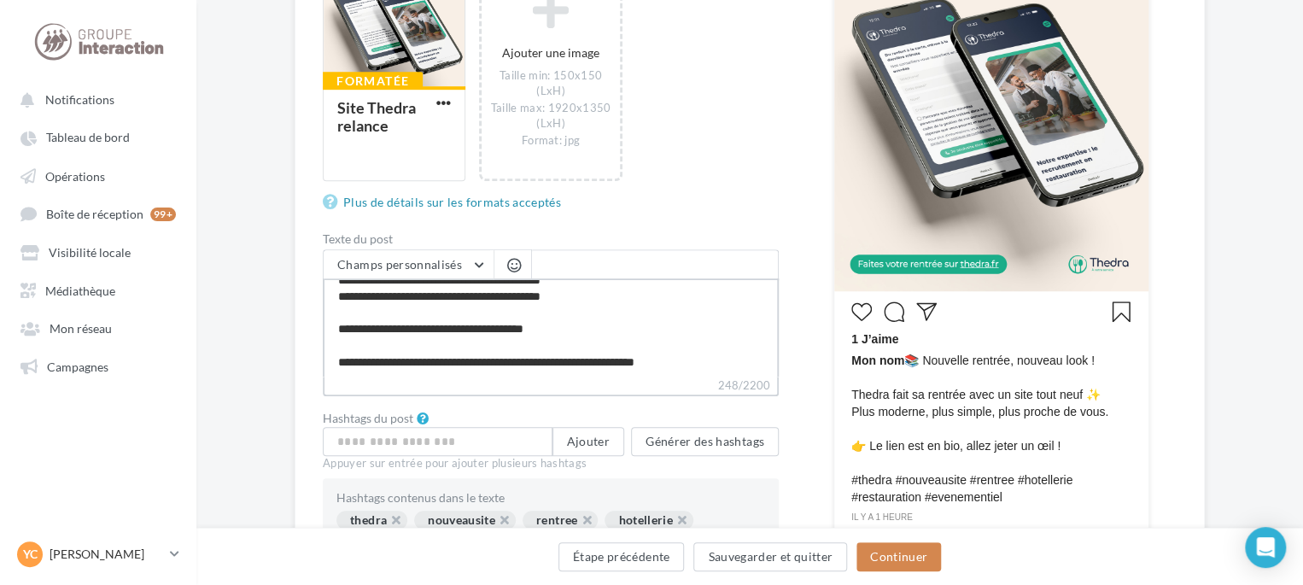
type textarea "**********"
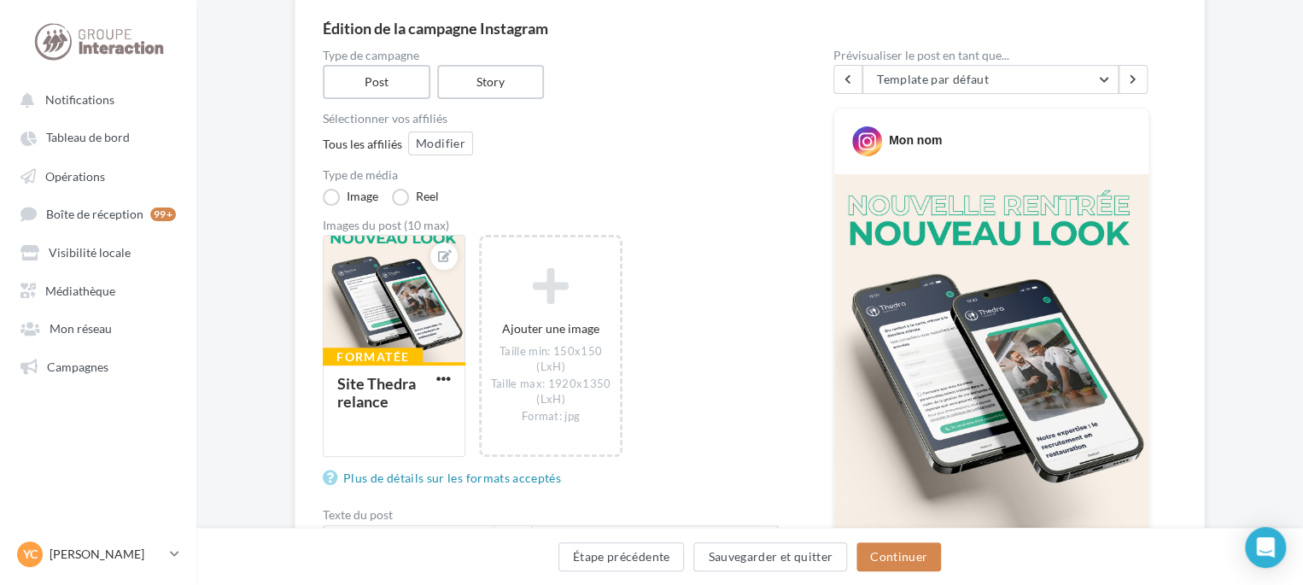
scroll to position [85, 0]
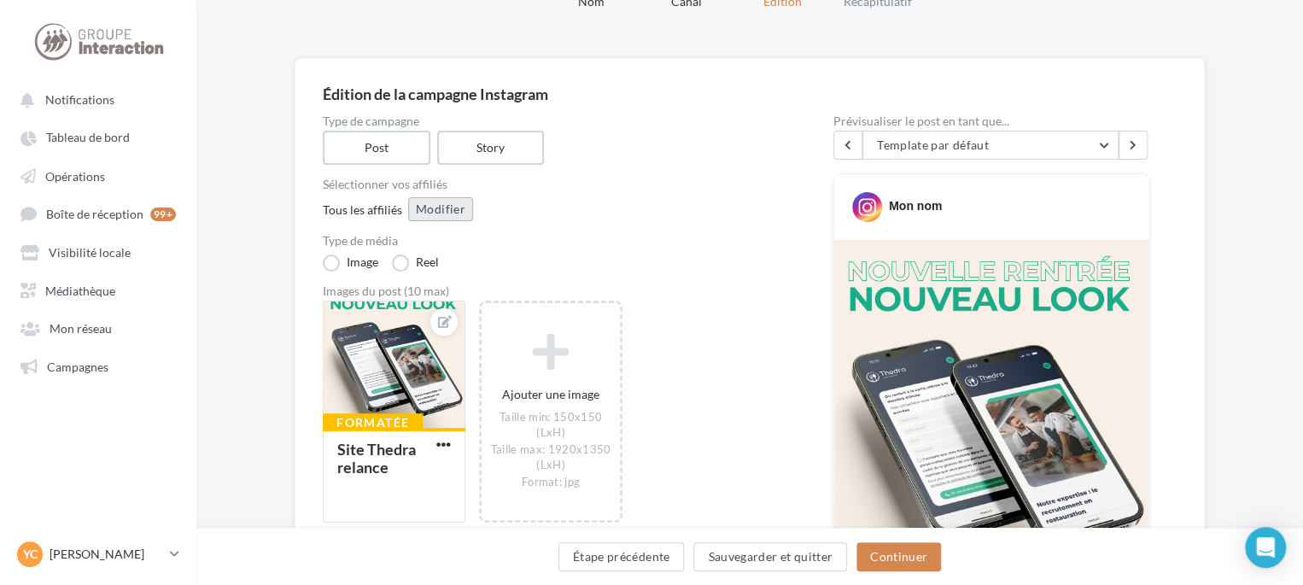
click at [463, 217] on button "Modifier" at bounding box center [440, 209] width 65 height 24
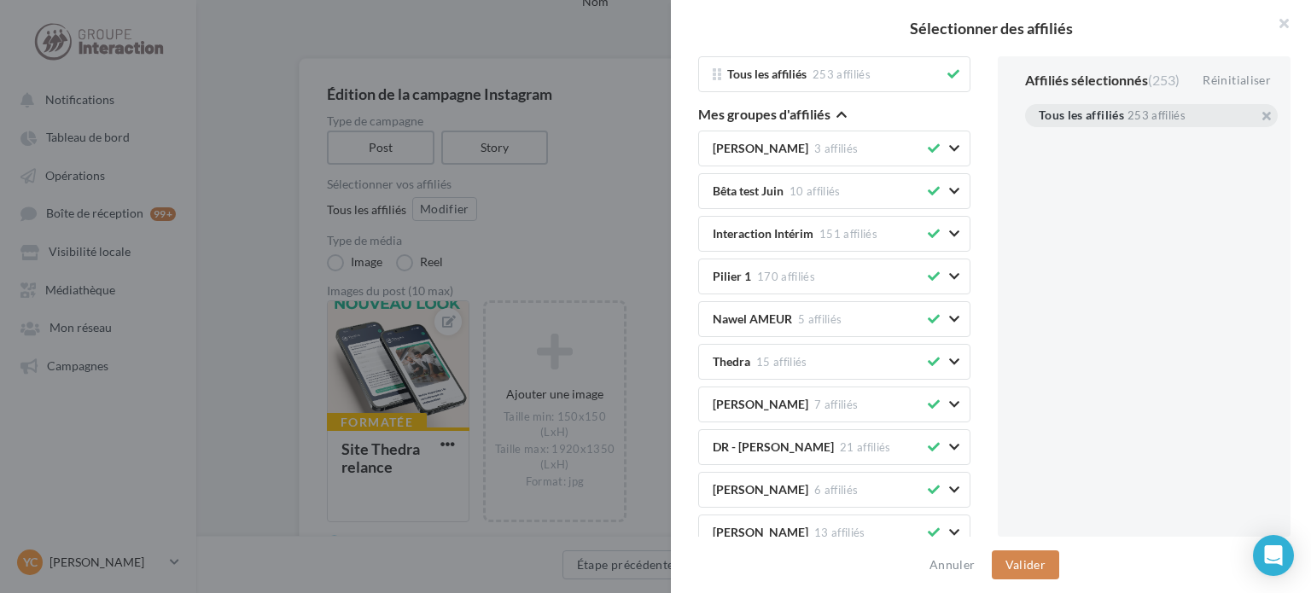
click at [948, 74] on icon at bounding box center [954, 74] width 12 height 12
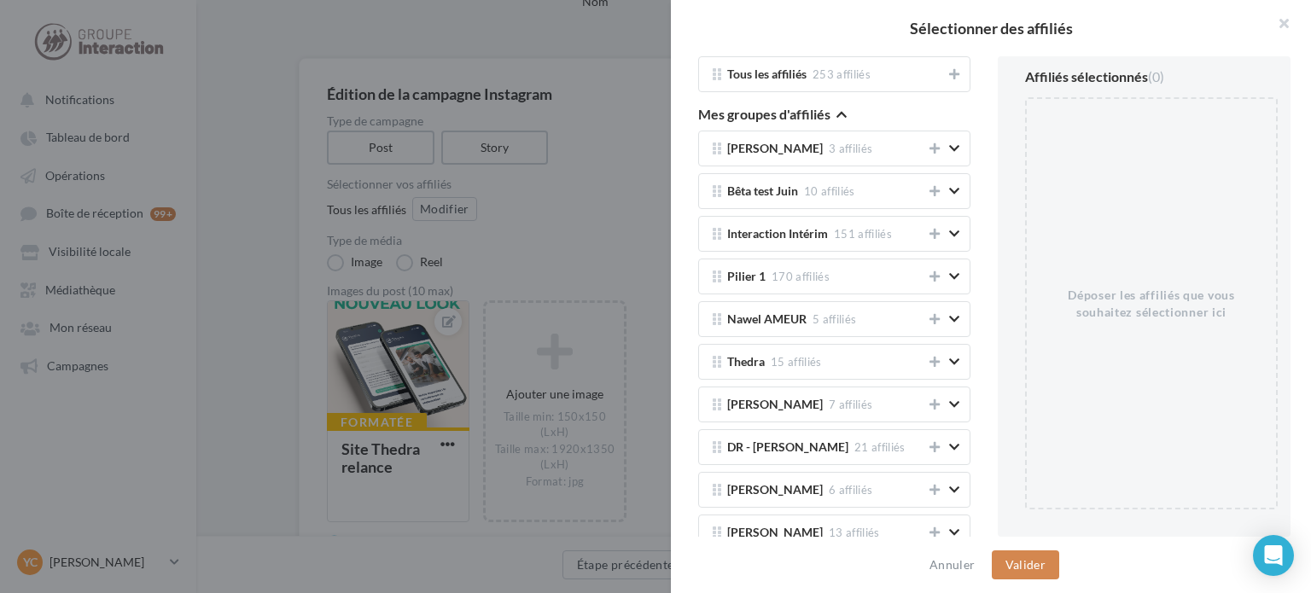
click at [844, 114] on icon "button" at bounding box center [842, 114] width 10 height 12
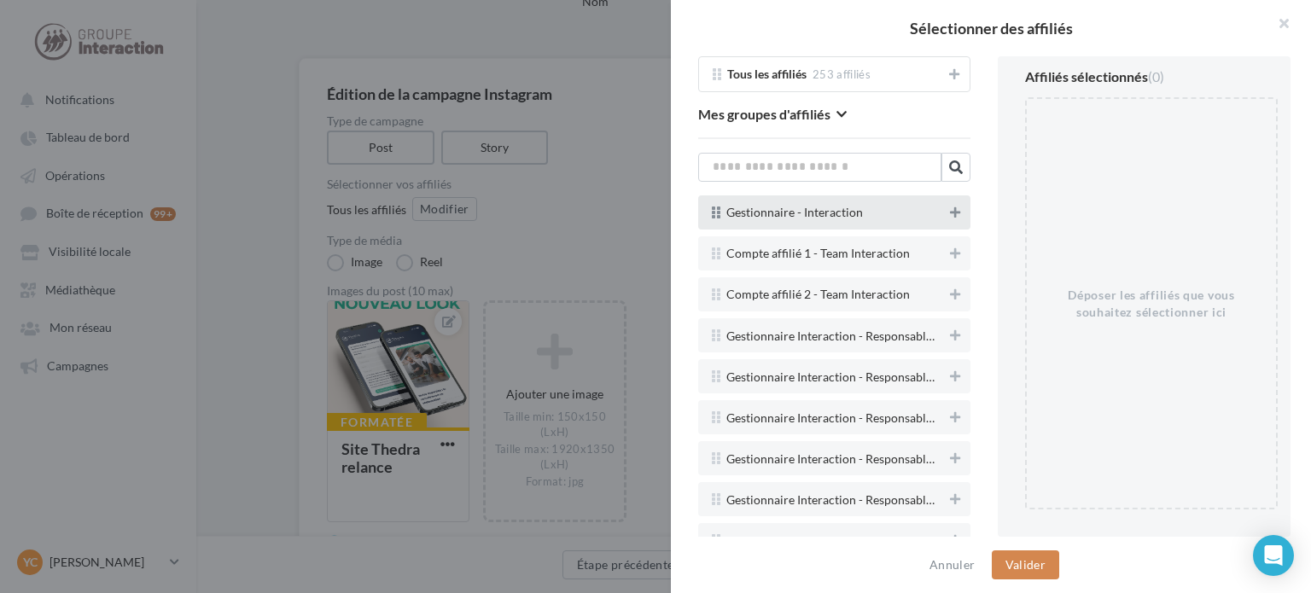
click at [950, 214] on icon at bounding box center [955, 213] width 10 height 12
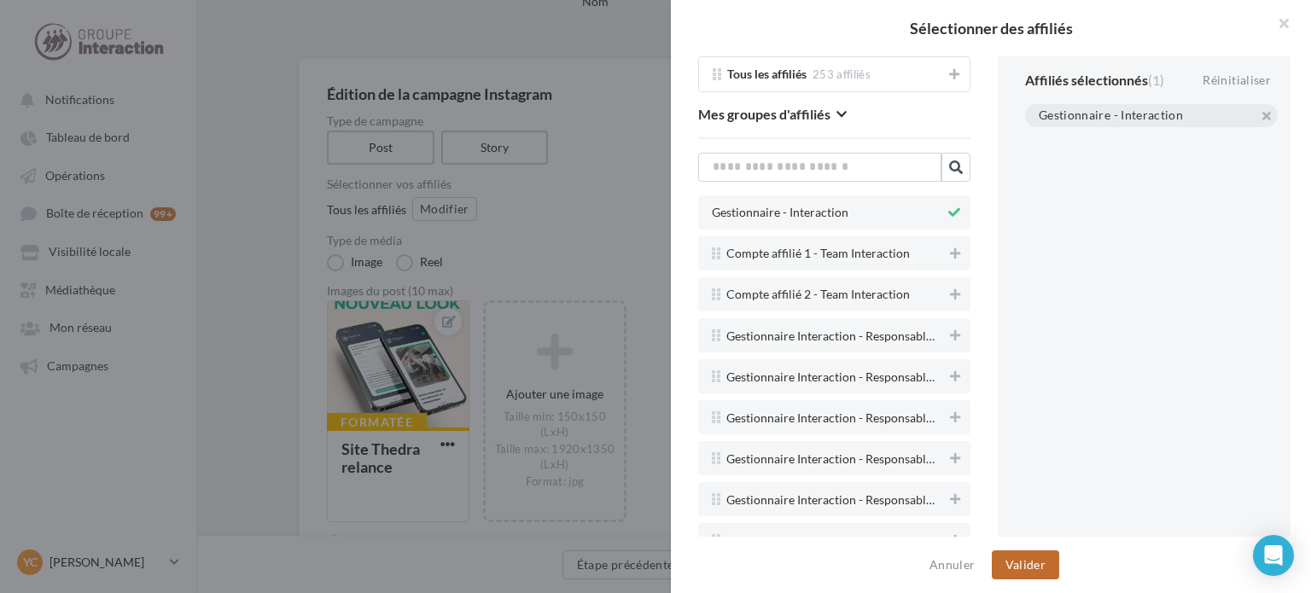
click at [1038, 560] on button "Valider" at bounding box center [1025, 565] width 67 height 29
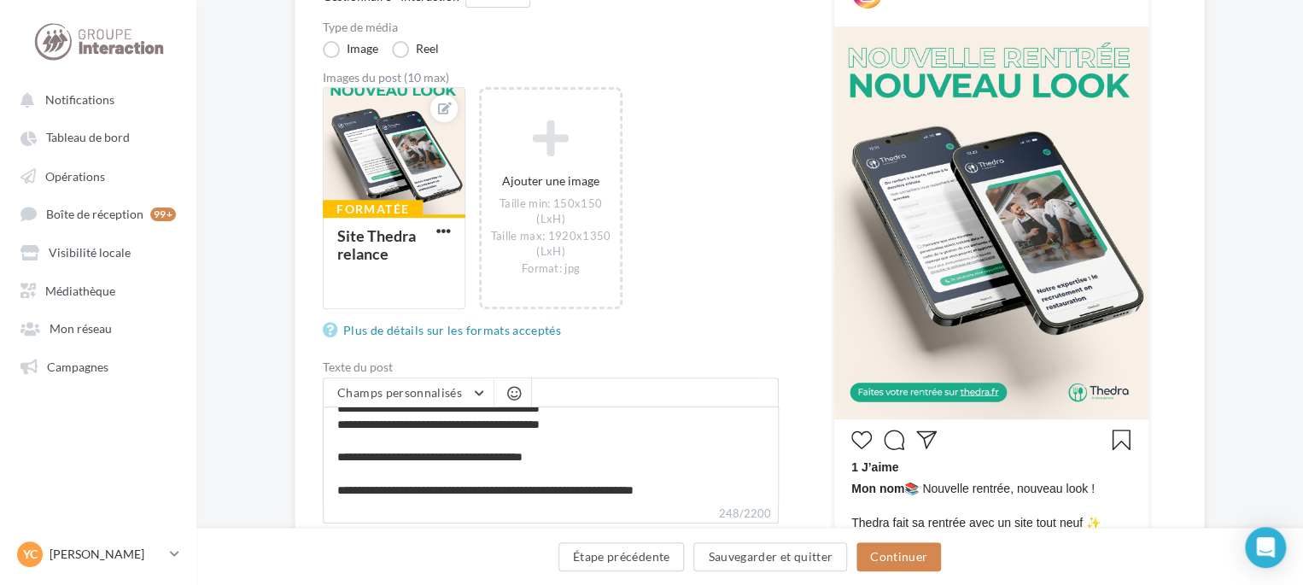
scroll to position [427, 0]
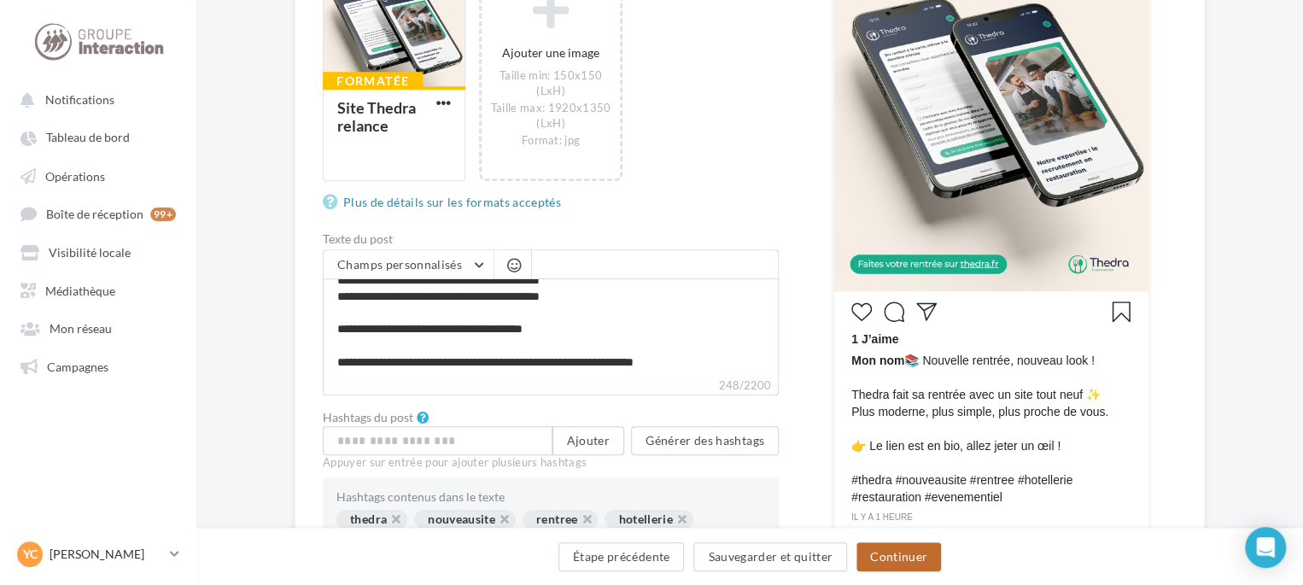
click at [913, 561] on button "Continuer" at bounding box center [898, 556] width 85 height 29
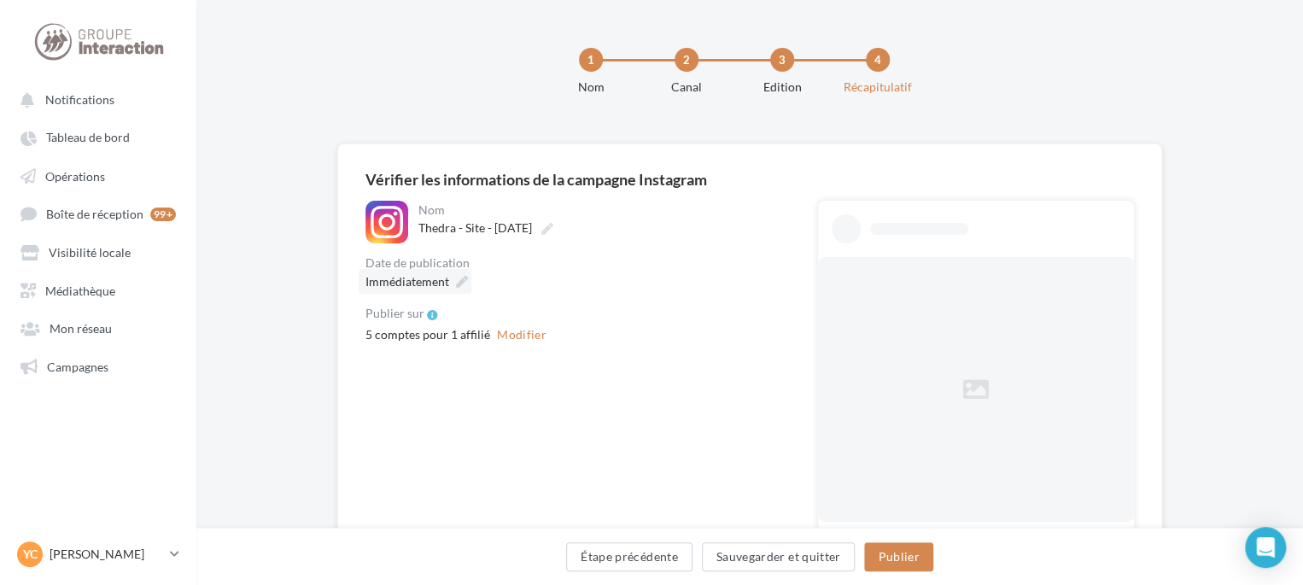
click at [414, 287] on span "Immédiatement" at bounding box center [407, 281] width 84 height 15
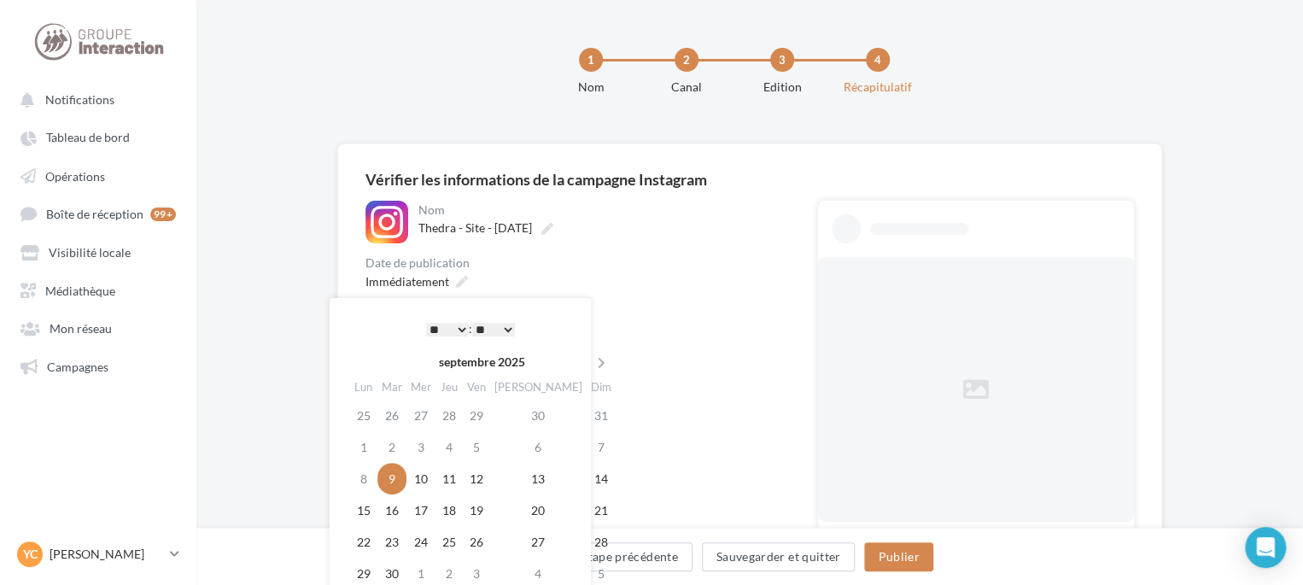
click at [510, 324] on select "** ** ** ** ** **" at bounding box center [493, 330] width 43 height 14
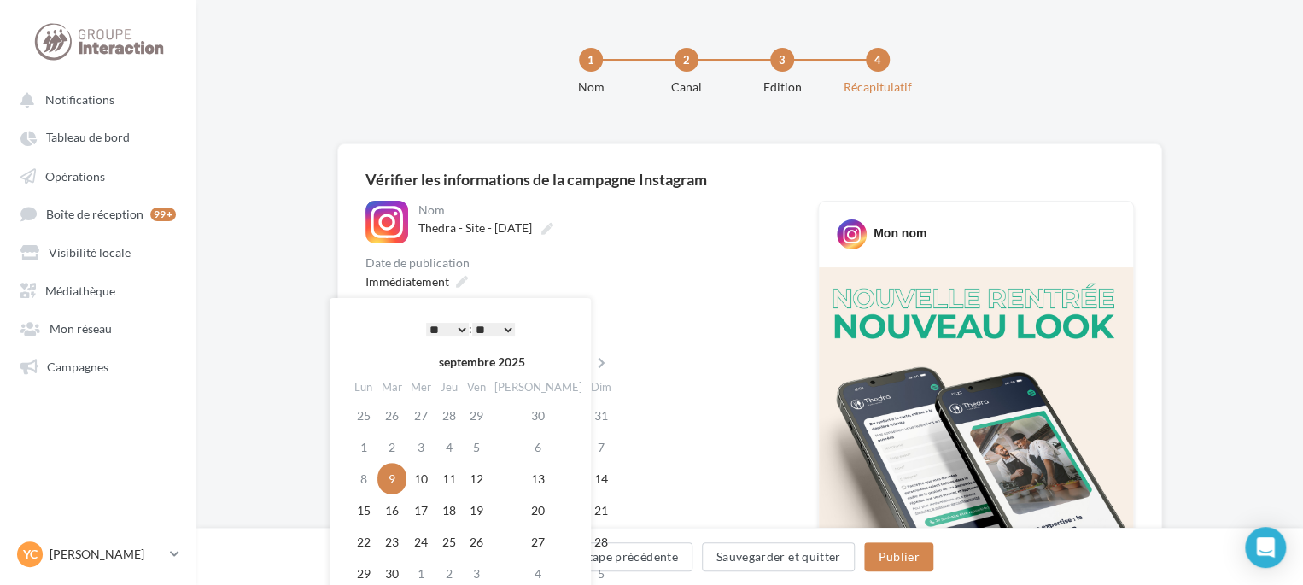
click at [693, 295] on div "**********" at bounding box center [577, 273] width 425 height 144
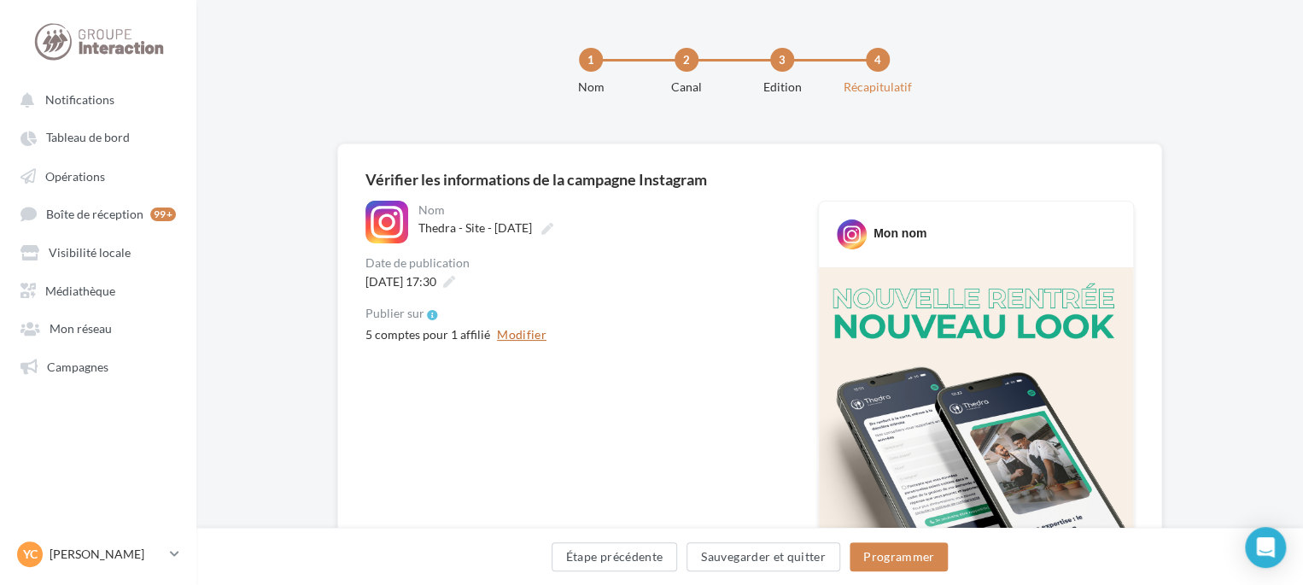
click at [513, 338] on button "Modifier" at bounding box center [521, 334] width 63 height 20
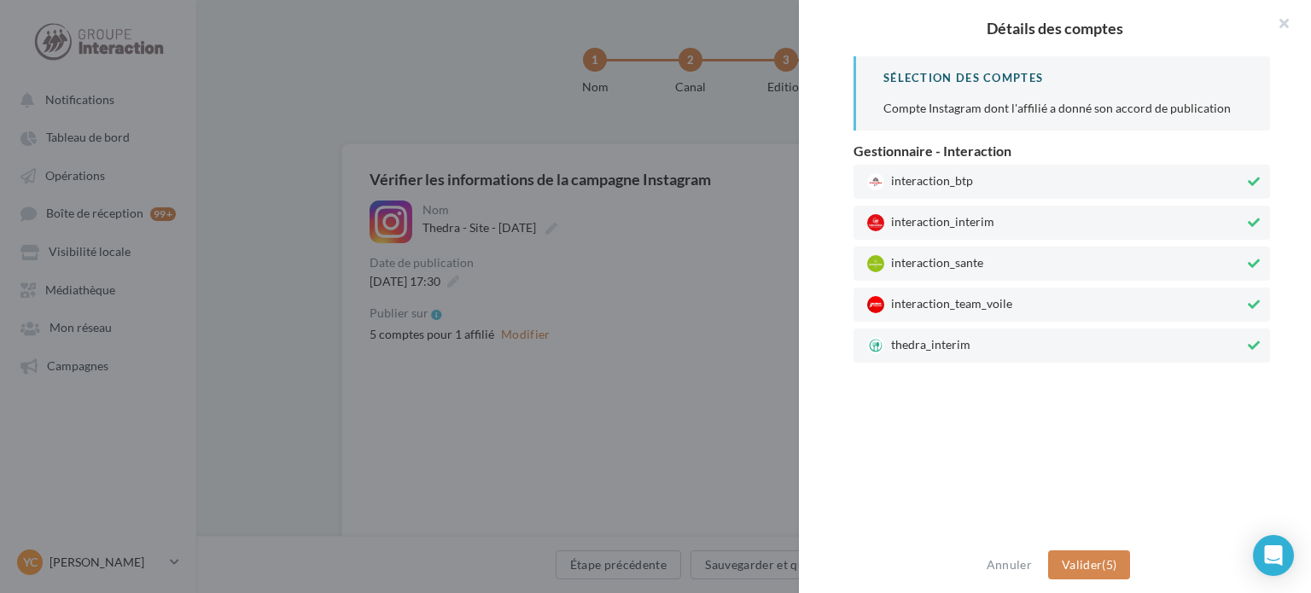
click at [907, 313] on div "interaction_team_voile" at bounding box center [1062, 305] width 417 height 34
click at [919, 263] on span "interaction_sante" at bounding box center [1055, 263] width 377 height 17
click at [932, 225] on span "interaction_interim" at bounding box center [1055, 222] width 377 height 17
click at [949, 195] on div "interaction_btp" at bounding box center [1062, 182] width 417 height 34
click at [1095, 555] on button "Valider (1)" at bounding box center [1089, 565] width 83 height 29
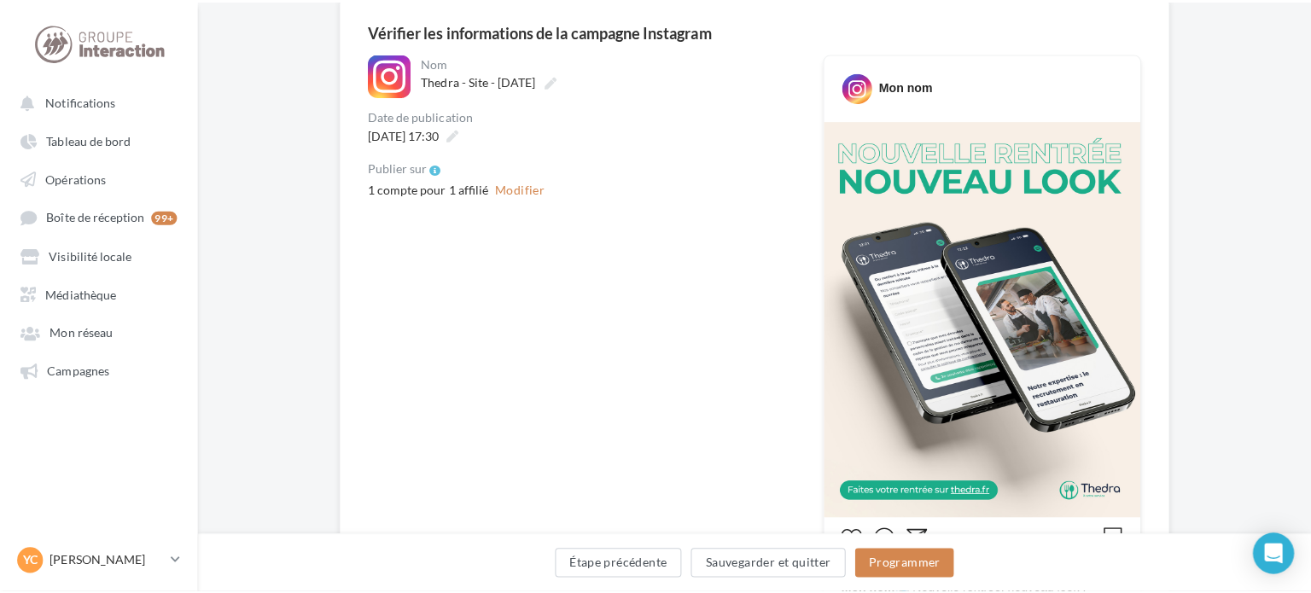
scroll to position [256, 0]
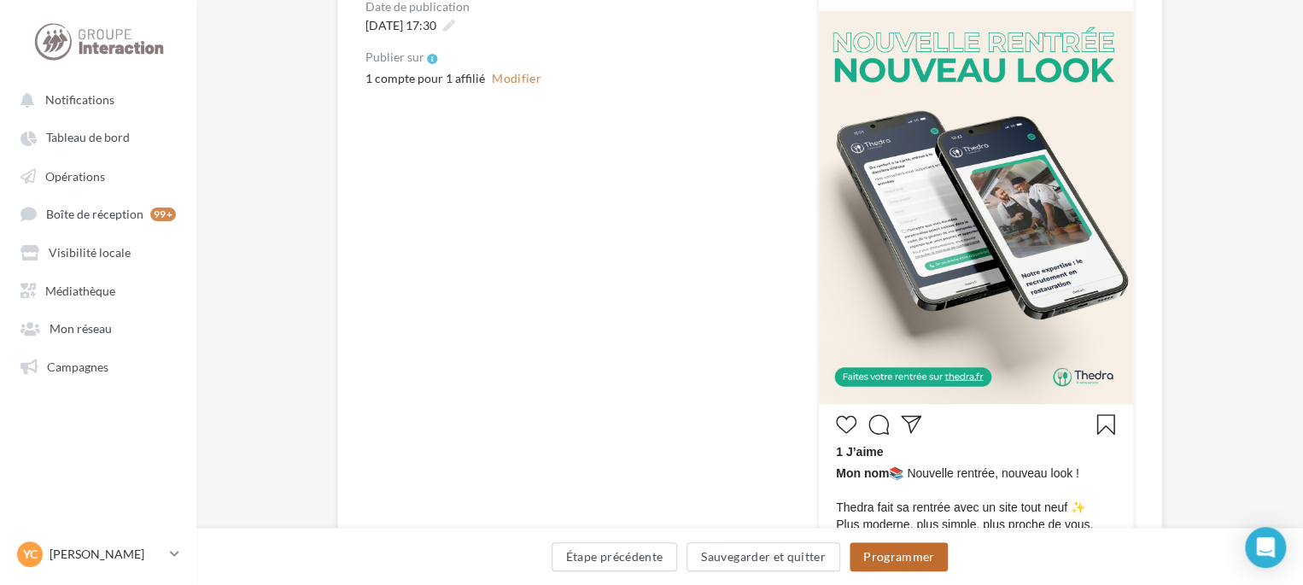
click at [931, 553] on button "Programmer" at bounding box center [899, 556] width 99 height 29
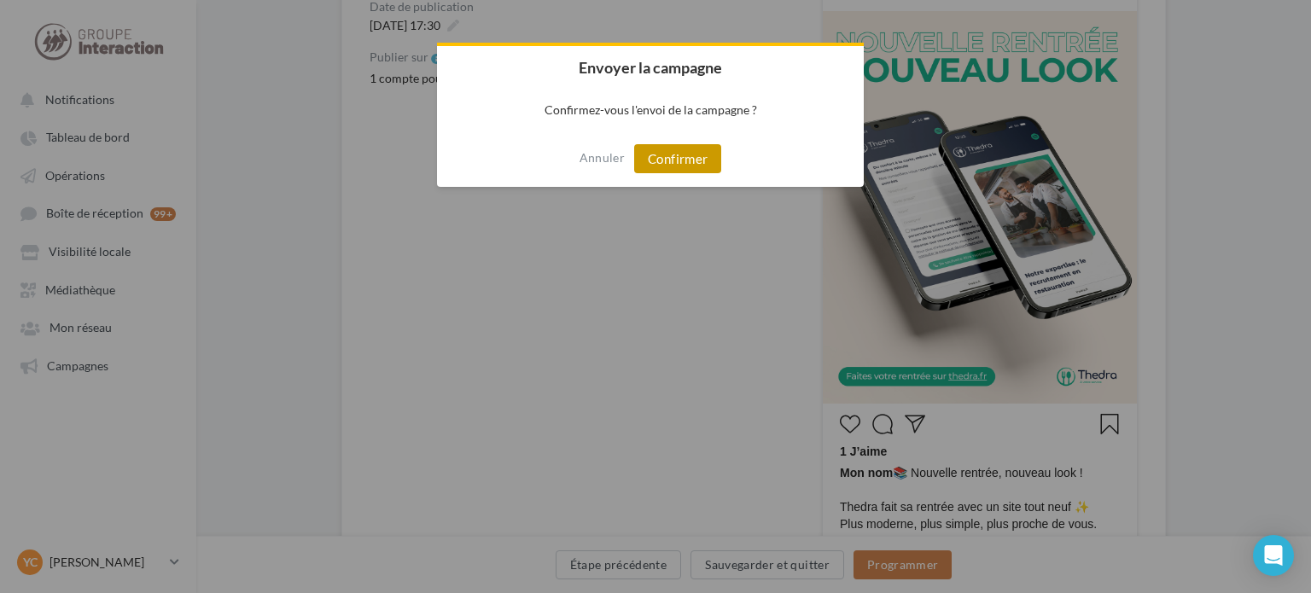
click at [696, 154] on button "Confirmer" at bounding box center [677, 158] width 87 height 29
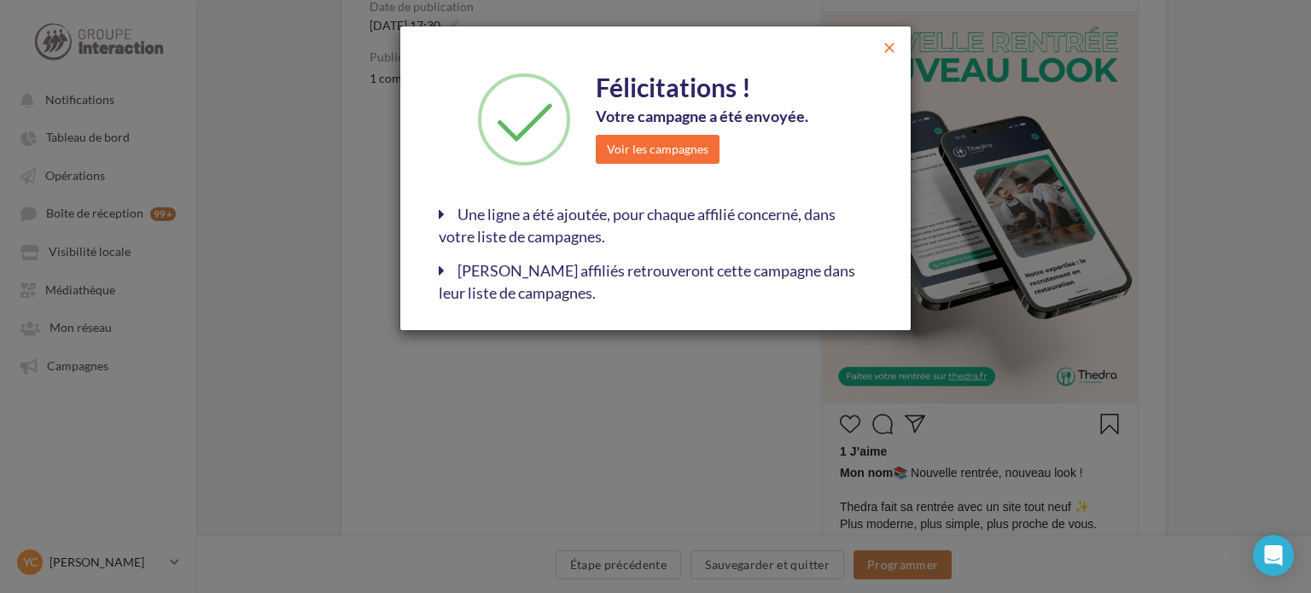
click at [892, 50] on span "close" at bounding box center [889, 47] width 17 height 17
